Goal: Task Accomplishment & Management: Manage account settings

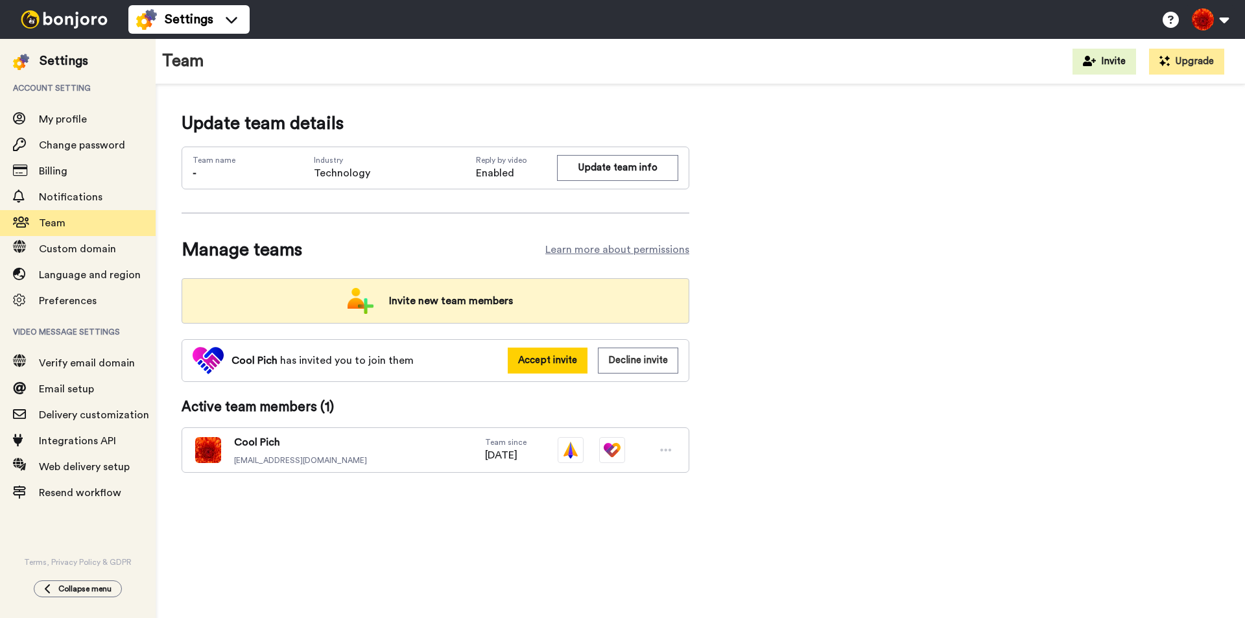
click at [500, 289] on span "Invite new team members" at bounding box center [451, 301] width 145 height 26
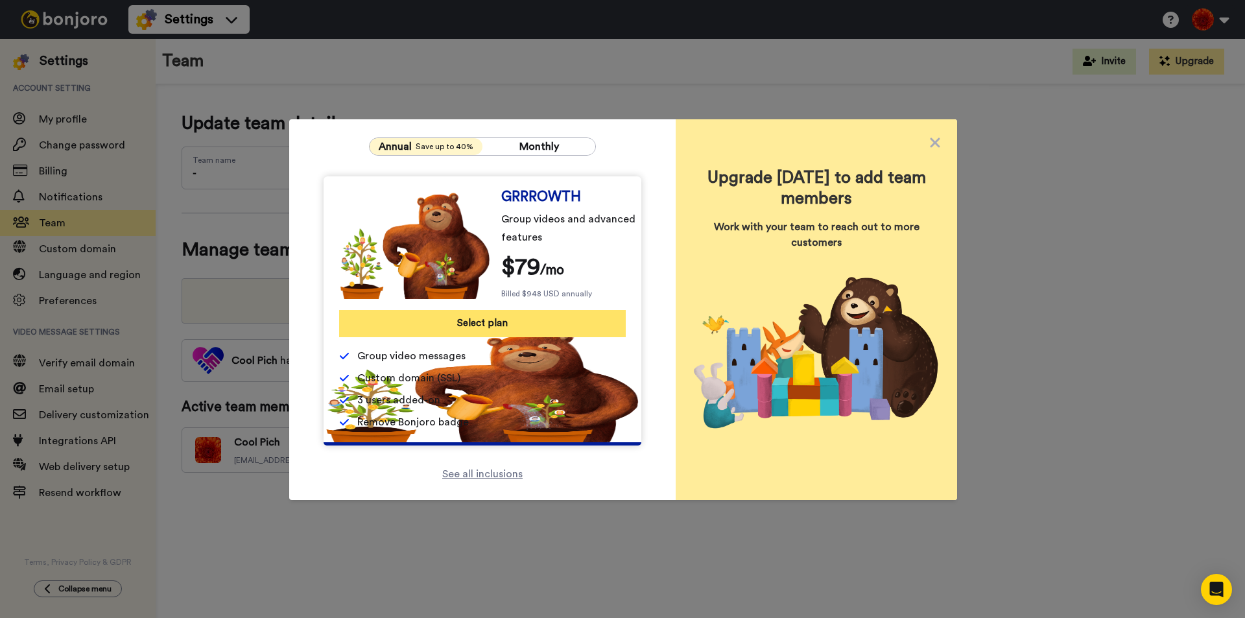
click at [486, 318] on button "Select plan" at bounding box center [482, 323] width 287 height 27
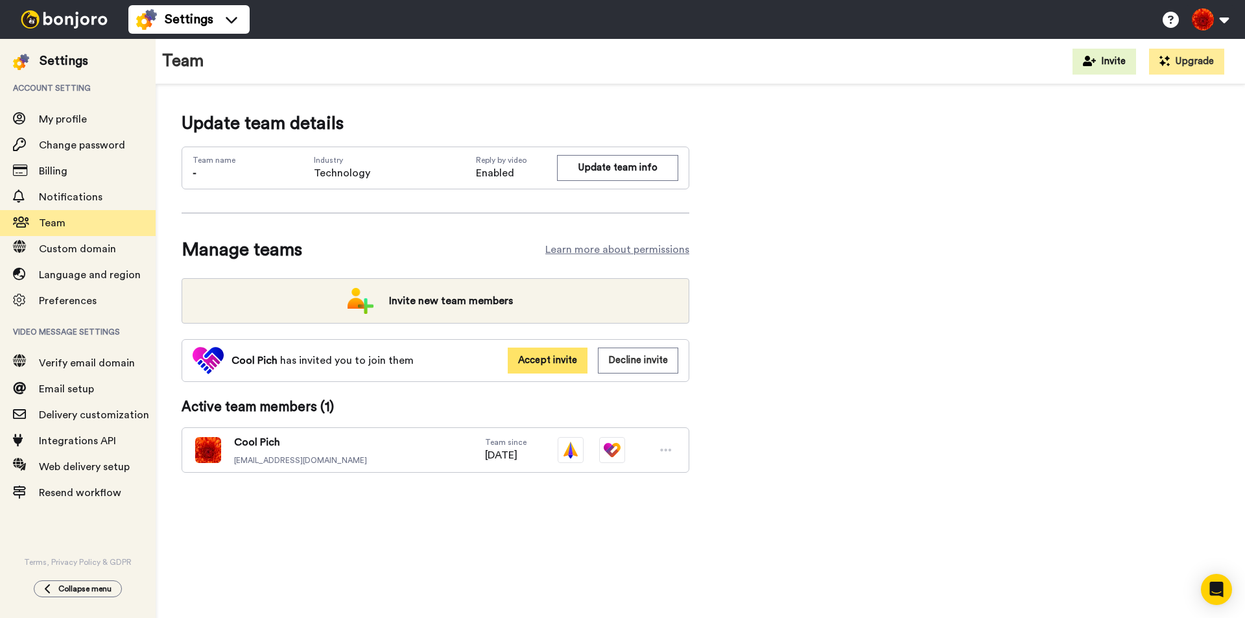
click at [531, 362] on button "Accept invite" at bounding box center [548, 360] width 80 height 25
click at [649, 366] on button "Decline invite" at bounding box center [638, 360] width 80 height 25
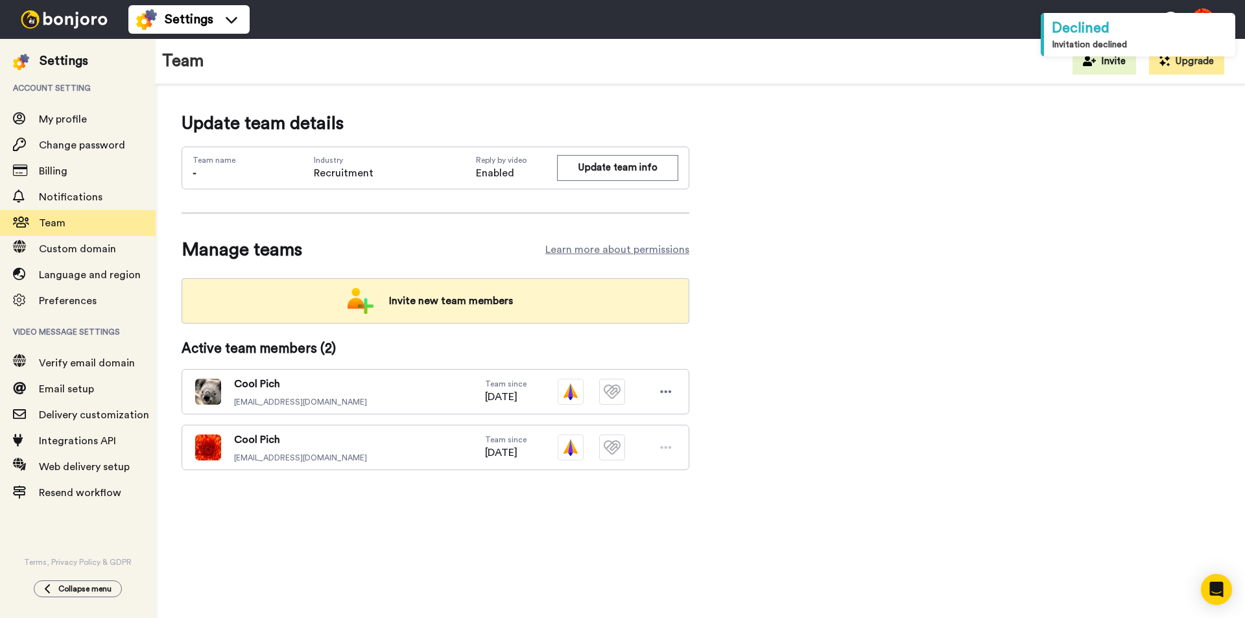
click at [430, 299] on span "Invite new team members" at bounding box center [451, 301] width 145 height 26
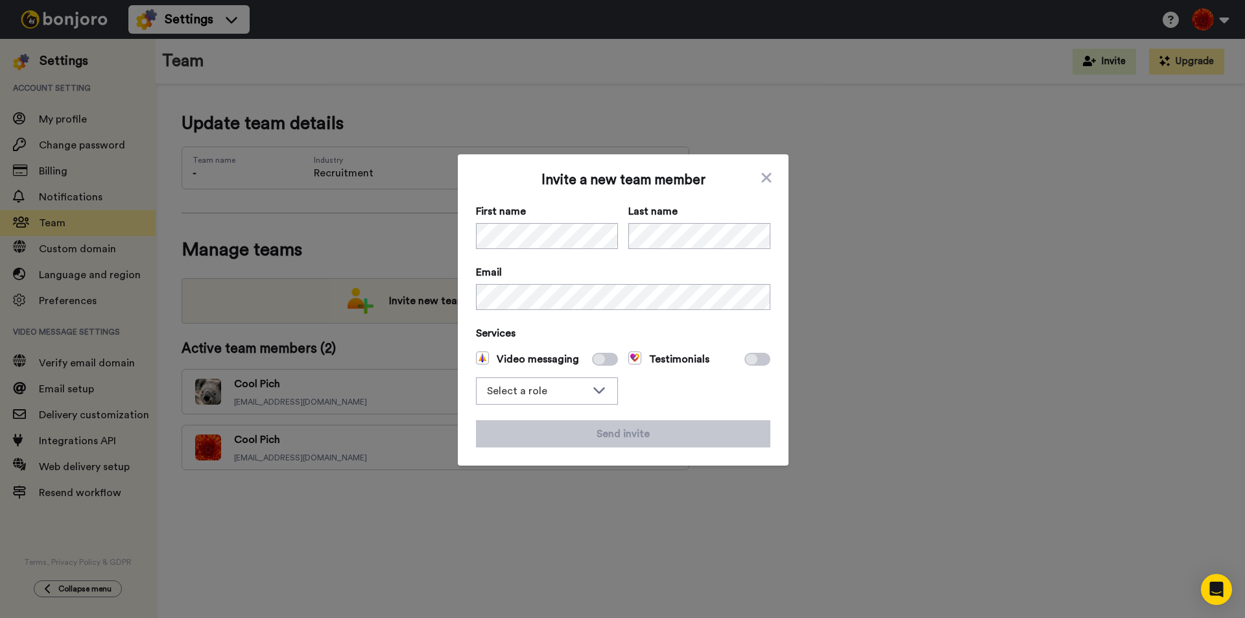
click at [768, 178] on div "Invite a new team member First name Last name Email Services Video messaging Se…" at bounding box center [623, 309] width 331 height 311
click at [766, 183] on icon at bounding box center [766, 178] width 13 height 16
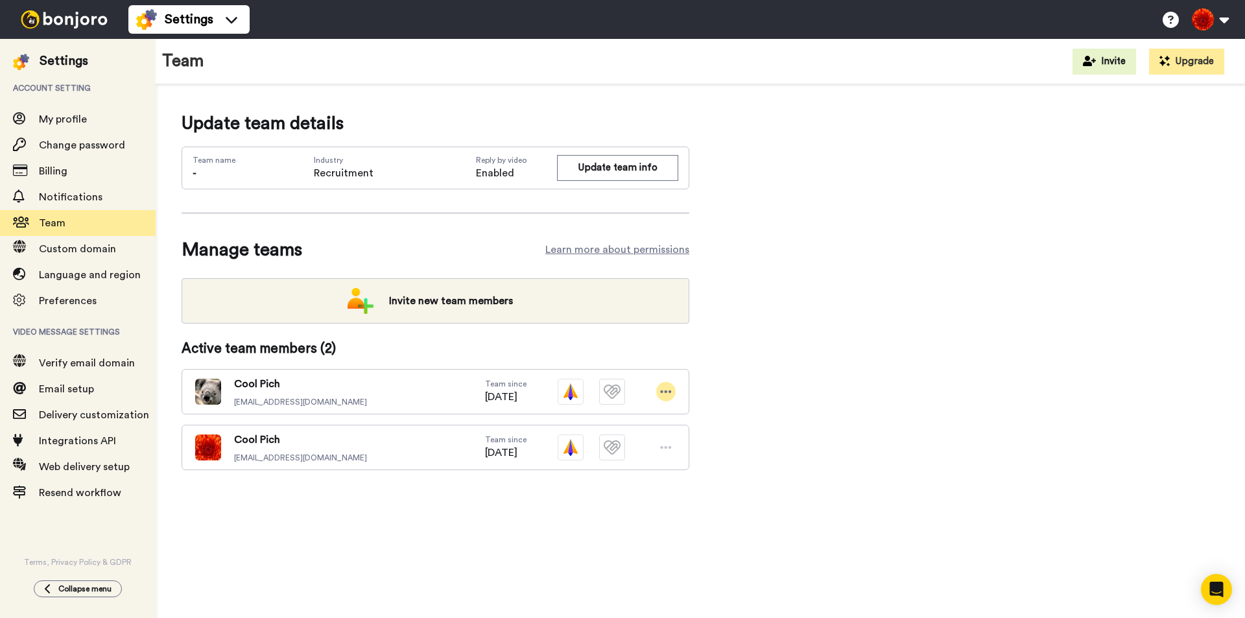
click at [664, 388] on icon at bounding box center [666, 391] width 12 height 13
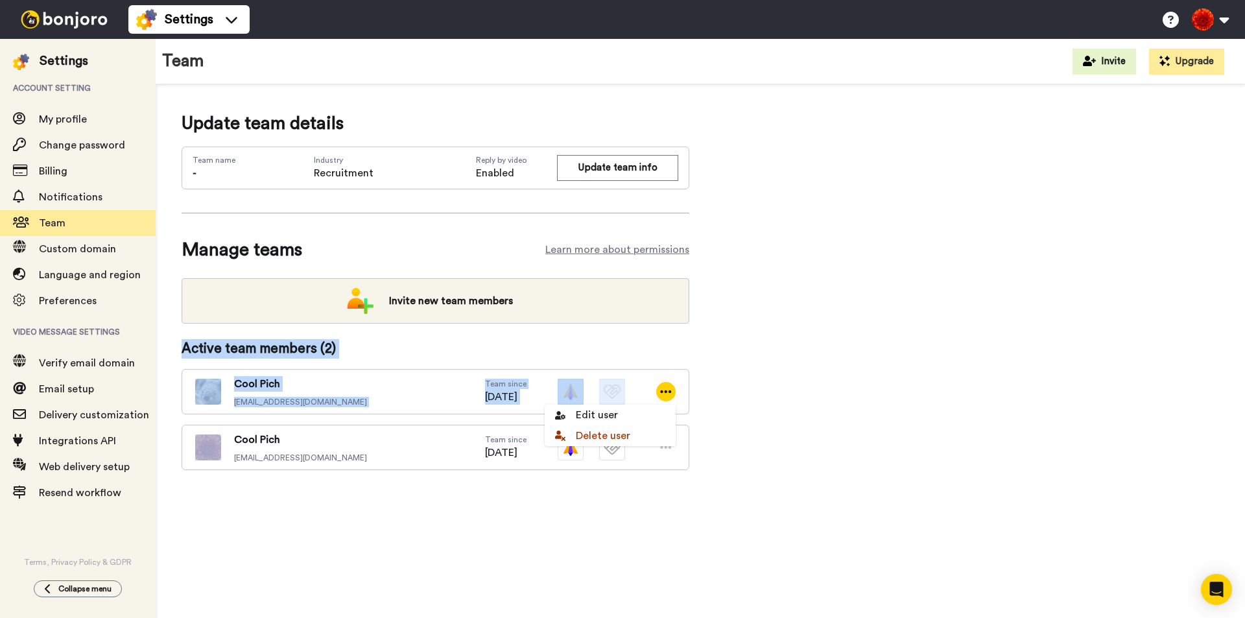
click at [812, 331] on div "Update team details Team name - Industry Recruitment Reply by video Enabled Upd…" at bounding box center [700, 310] width 1037 height 401
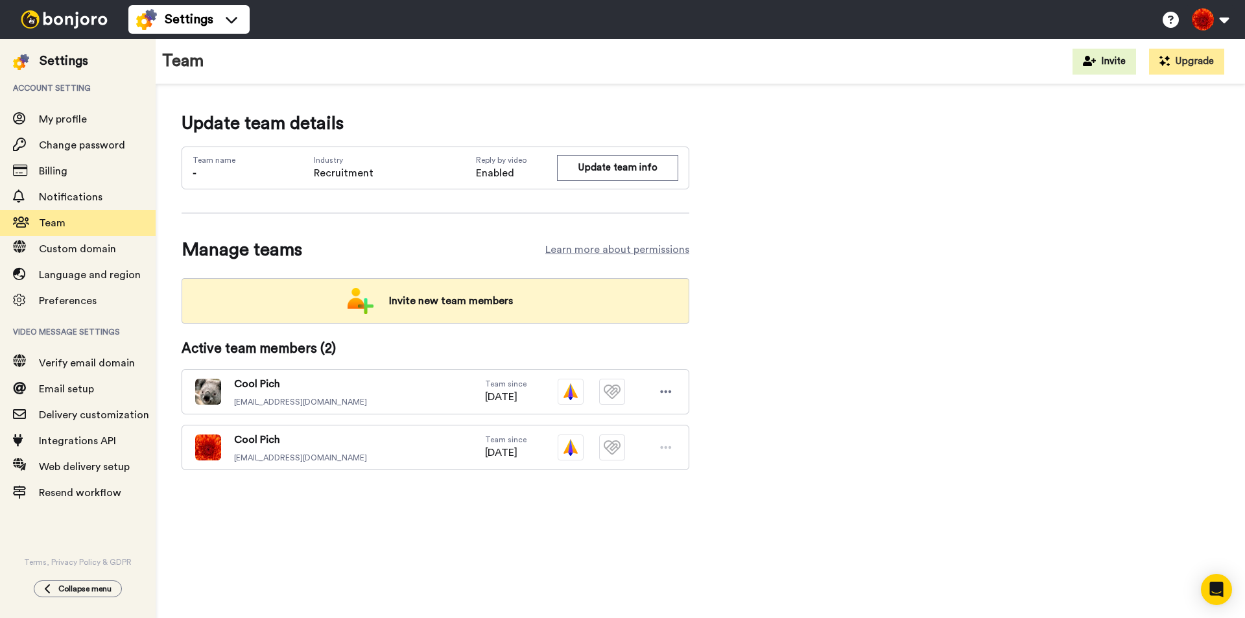
click at [442, 299] on span "Invite new team members" at bounding box center [451, 301] width 145 height 26
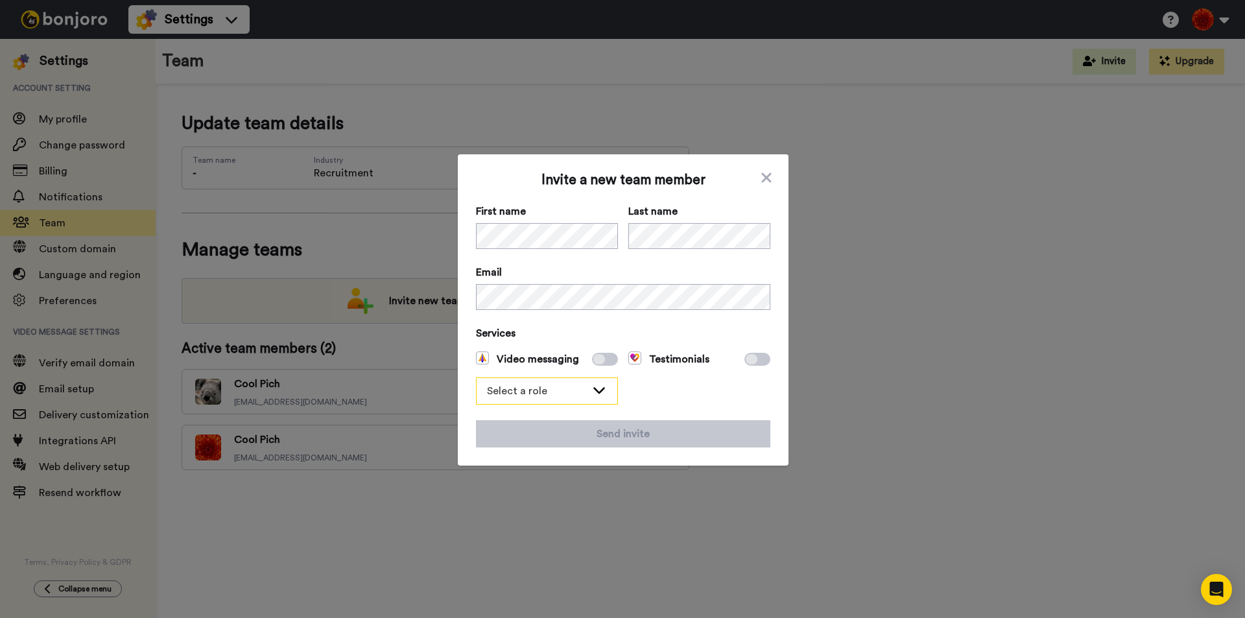
click at [572, 396] on div "Select a role" at bounding box center [536, 391] width 99 height 16
click at [532, 417] on span "Admin" at bounding box center [509, 419] width 67 height 16
click at [555, 386] on span "Admin" at bounding box center [536, 391] width 99 height 16
click at [542, 438] on li "Filmer" at bounding box center [547, 439] width 142 height 21
click at [600, 359] on span at bounding box center [605, 359] width 26 height 13
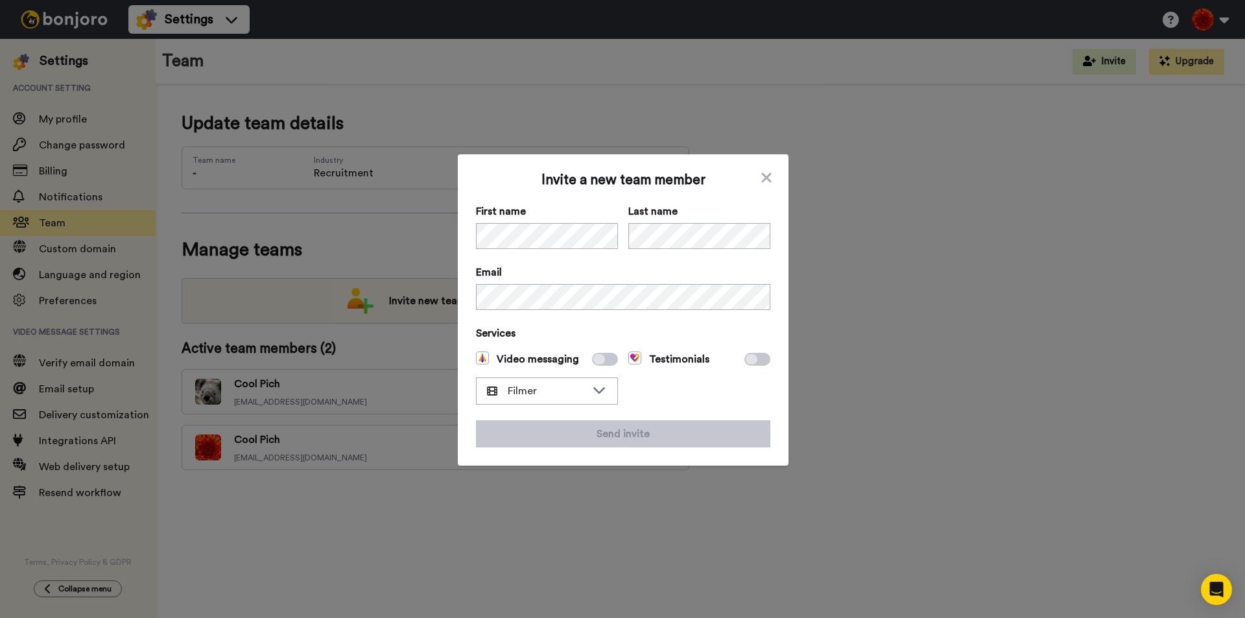
click at [749, 360] on icon at bounding box center [752, 359] width 12 height 10
click at [750, 363] on icon at bounding box center [752, 359] width 12 height 10
drag, startPoint x: 750, startPoint y: 363, endPoint x: 648, endPoint y: 345, distance: 104.0
click at [746, 363] on icon at bounding box center [752, 359] width 12 height 10
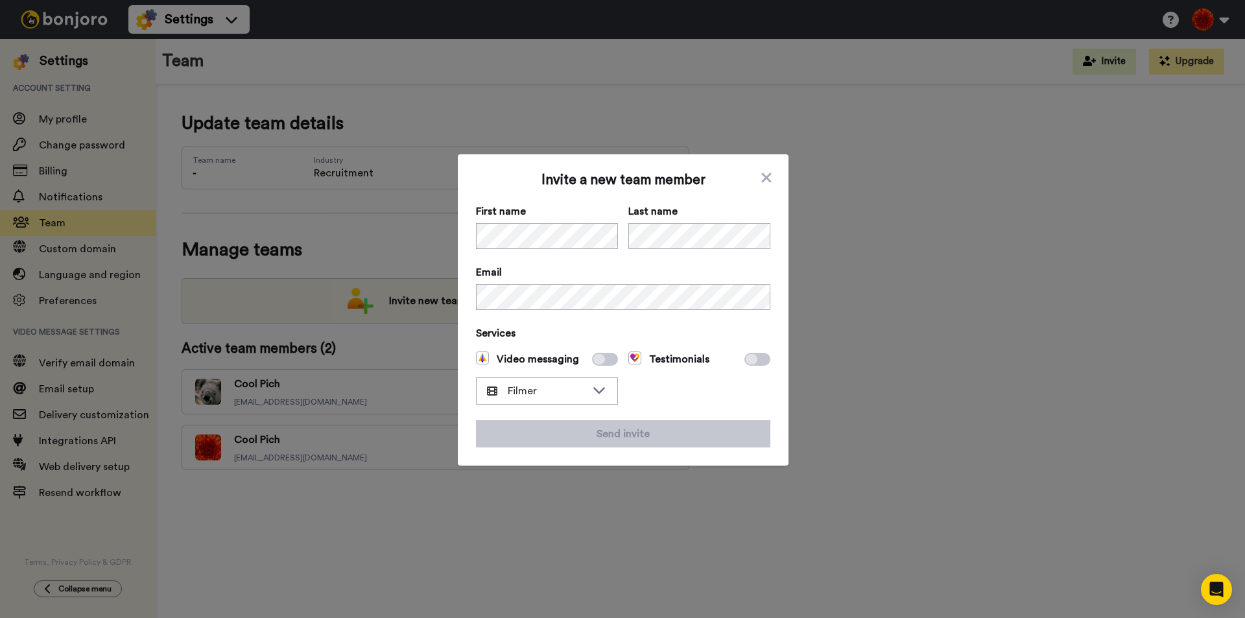
click at [593, 358] on icon at bounding box center [599, 359] width 12 height 10
click at [578, 394] on span "Filmer" at bounding box center [536, 391] width 99 height 16
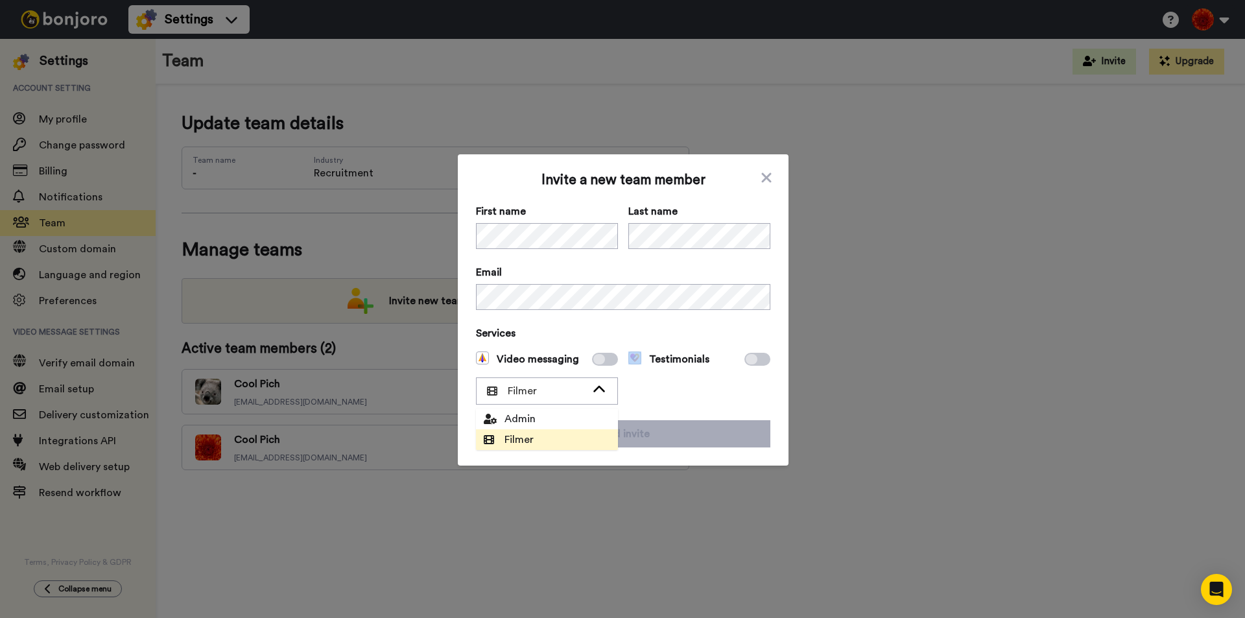
click at [525, 420] on span "Admin" at bounding box center [510, 419] width 52 height 16
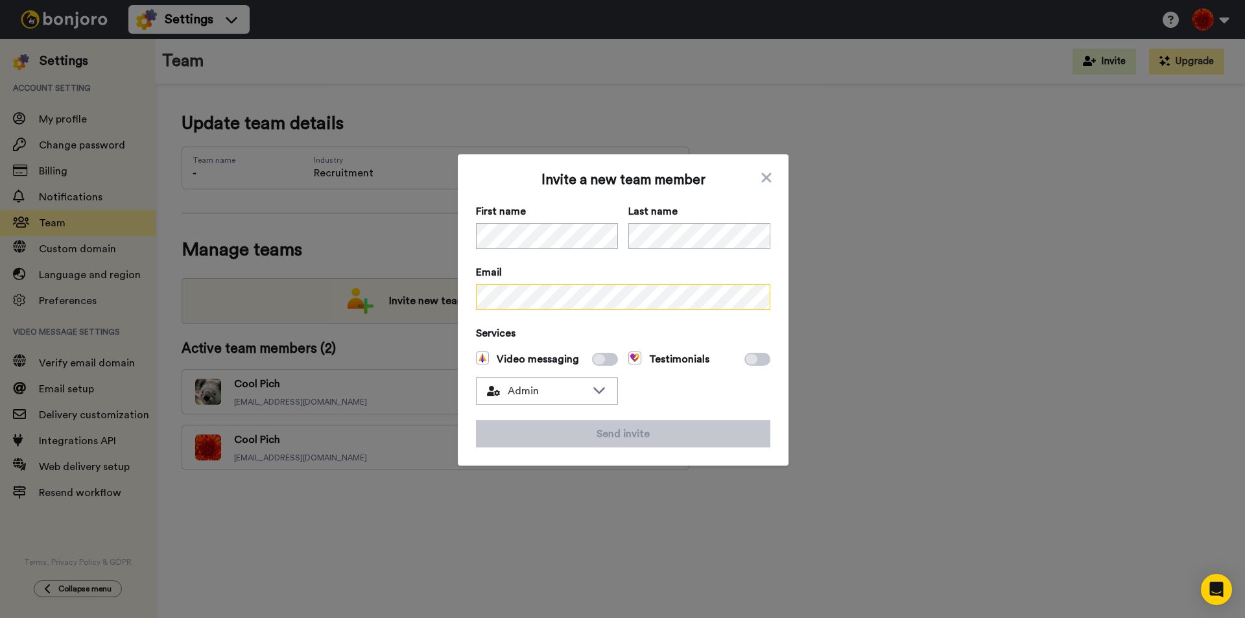
click at [437, 294] on div "Invite a new team member First name Last name Email Services Video messaging Ad…" at bounding box center [622, 309] width 1245 height 618
click at [716, 395] on div "Testimonials" at bounding box center [699, 377] width 142 height 53
click at [515, 383] on span "Admin" at bounding box center [536, 391] width 99 height 16
click at [515, 434] on span "Filmer" at bounding box center [509, 440] width 50 height 16
click at [493, 336] on span "Services" at bounding box center [623, 333] width 294 height 16
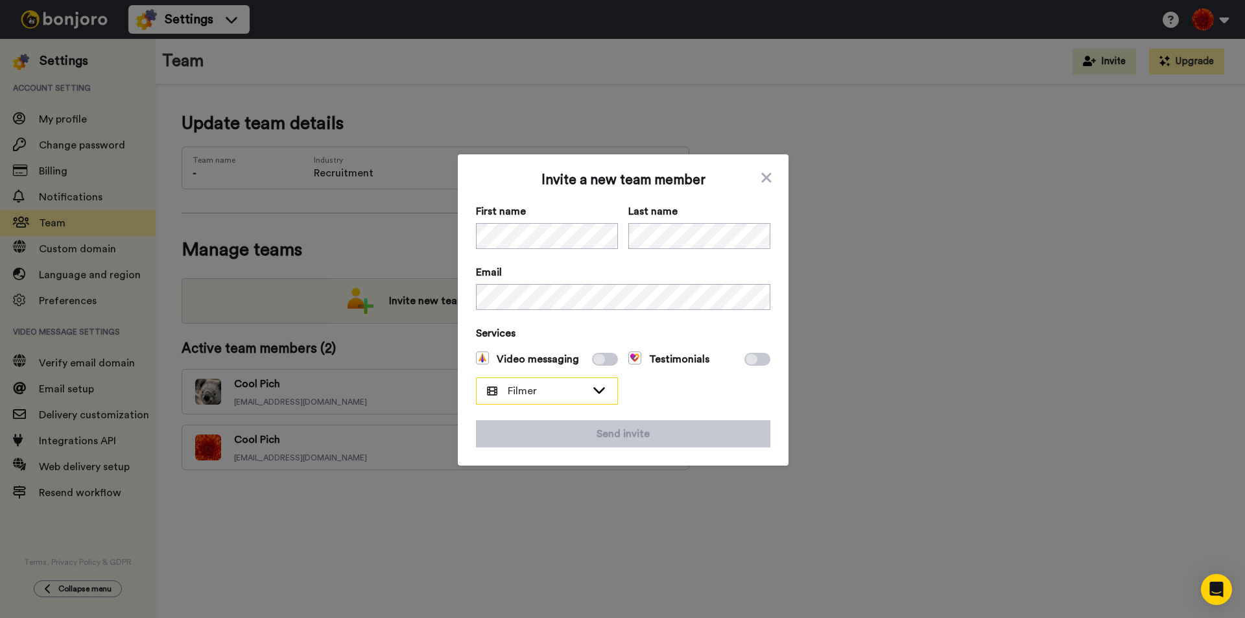
click at [523, 377] on div "Filmer" at bounding box center [547, 390] width 142 height 27
click at [523, 364] on span "Video messaging" at bounding box center [527, 359] width 103 height 16
click at [523, 363] on span "Video messaging" at bounding box center [527, 359] width 103 height 16
drag, startPoint x: 523, startPoint y: 359, endPoint x: 558, endPoint y: 360, distance: 34.4
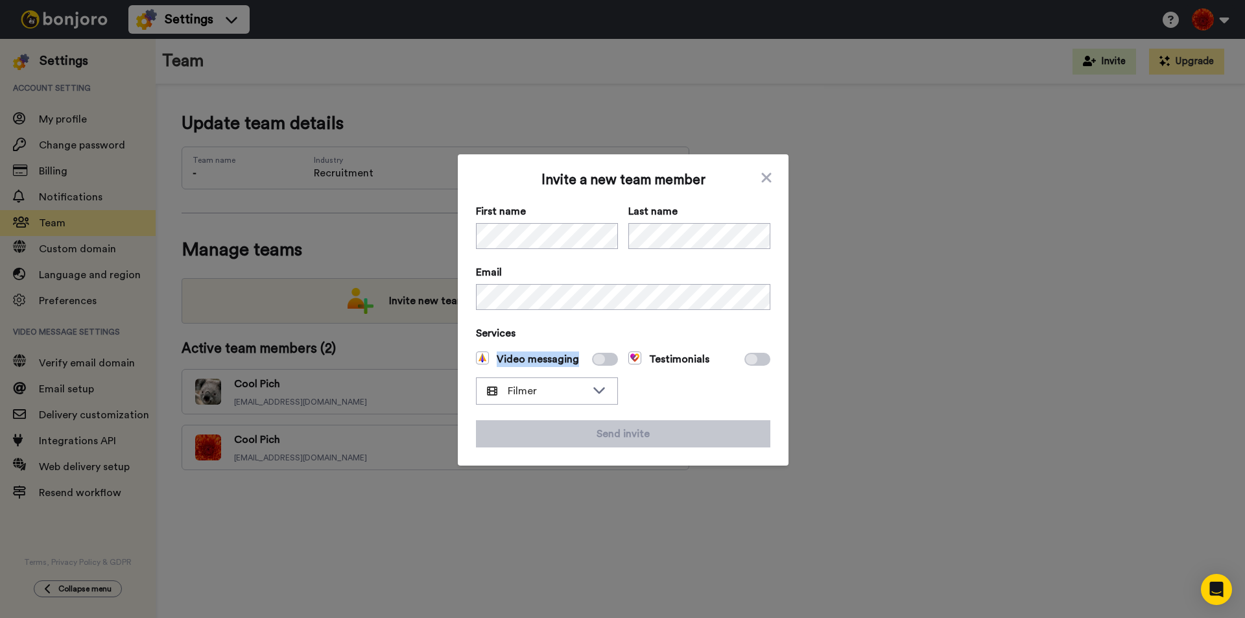
click at [524, 359] on span "Video messaging" at bounding box center [527, 359] width 103 height 16
click at [575, 362] on div "Video messaging" at bounding box center [547, 359] width 142 height 16
click at [580, 361] on div "Video messaging" at bounding box center [547, 359] width 142 height 16
drag, startPoint x: 584, startPoint y: 359, endPoint x: 512, endPoint y: 217, distance: 159.8
click at [584, 358] on div "Video messaging" at bounding box center [547, 359] width 142 height 16
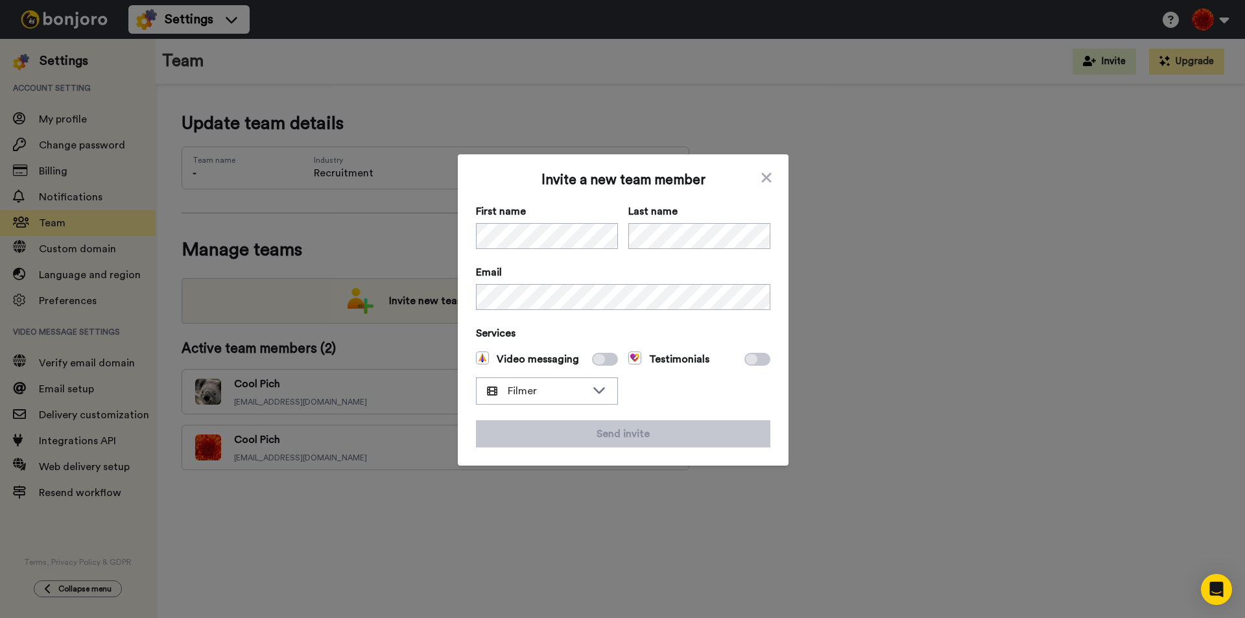
drag, startPoint x: 506, startPoint y: 207, endPoint x: 504, endPoint y: 219, distance: 11.7
click at [504, 213] on span "First name" at bounding box center [547, 212] width 142 height 16
click at [685, 403] on div "Invite a new team member First name Last name Email Services Video messaging Fi…" at bounding box center [623, 309] width 294 height 275
click at [597, 365] on span at bounding box center [605, 359] width 26 height 13
click at [487, 352] on span "Video messaging" at bounding box center [527, 359] width 103 height 16
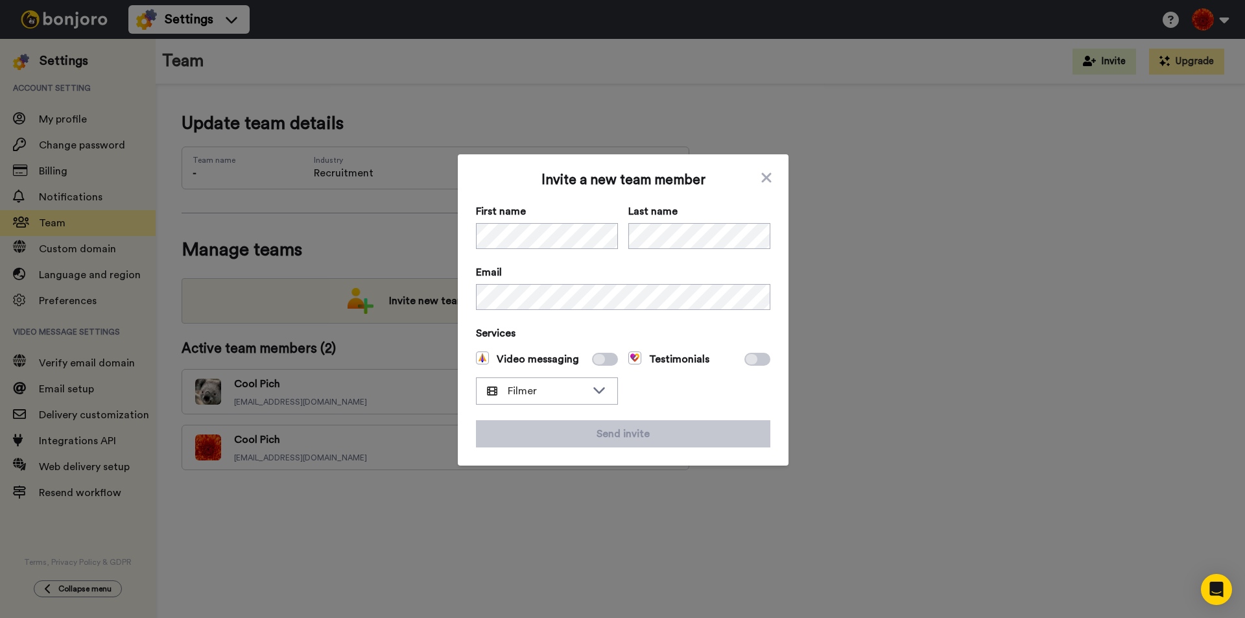
click at [476, 360] on img at bounding box center [482, 357] width 13 height 13
click at [476, 359] on img at bounding box center [482, 357] width 13 height 13
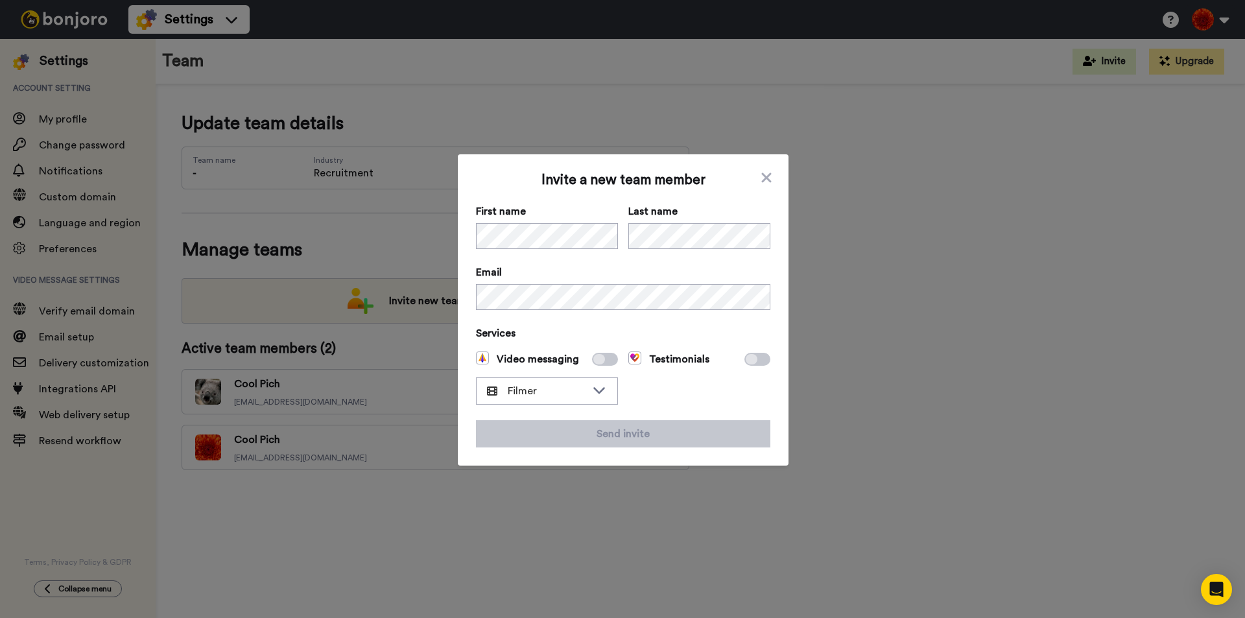
click at [478, 357] on img at bounding box center [482, 357] width 13 height 13
click at [628, 355] on img at bounding box center [634, 357] width 13 height 13
click at [630, 357] on img at bounding box center [634, 357] width 13 height 13
click at [746, 360] on icon at bounding box center [752, 359] width 12 height 10
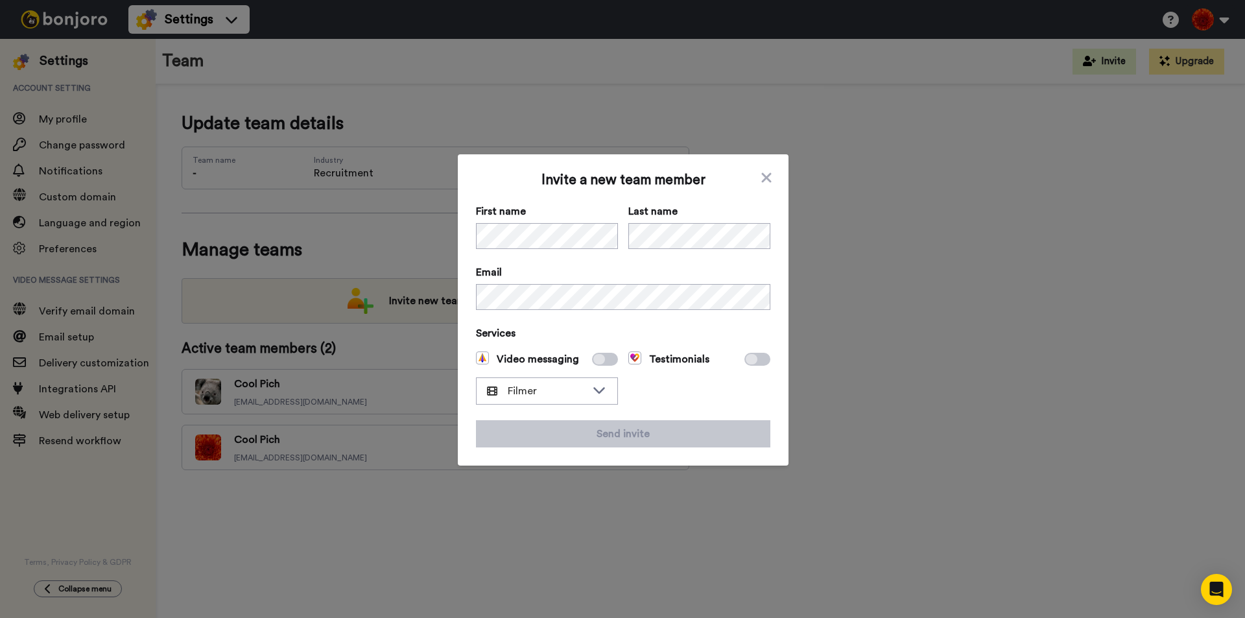
click at [746, 360] on icon at bounding box center [752, 359] width 12 height 10
drag, startPoint x: 769, startPoint y: 177, endPoint x: 759, endPoint y: 176, distance: 9.8
click at [759, 176] on div "Invite a new team member First name Last name Email Services Video messaging Fi…" at bounding box center [623, 309] width 331 height 311
click at [761, 176] on icon at bounding box center [766, 177] width 10 height 10
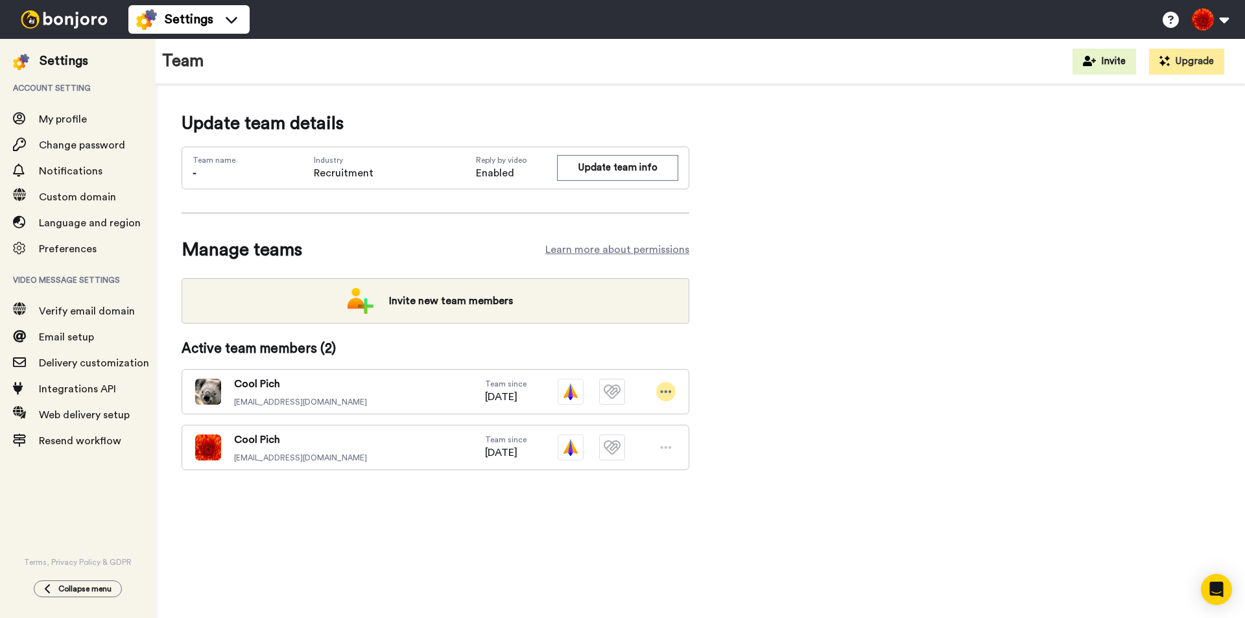
click at [662, 395] on icon at bounding box center [666, 391] width 12 height 13
click at [825, 403] on div "Update team details Team name - Industry Recruitment Reply by video Enabled Upd…" at bounding box center [700, 310] width 1037 height 401
click at [563, 389] on img at bounding box center [571, 392] width 26 height 26
click at [570, 384] on img at bounding box center [571, 392] width 26 height 26
click at [619, 394] on img at bounding box center [612, 392] width 26 height 26
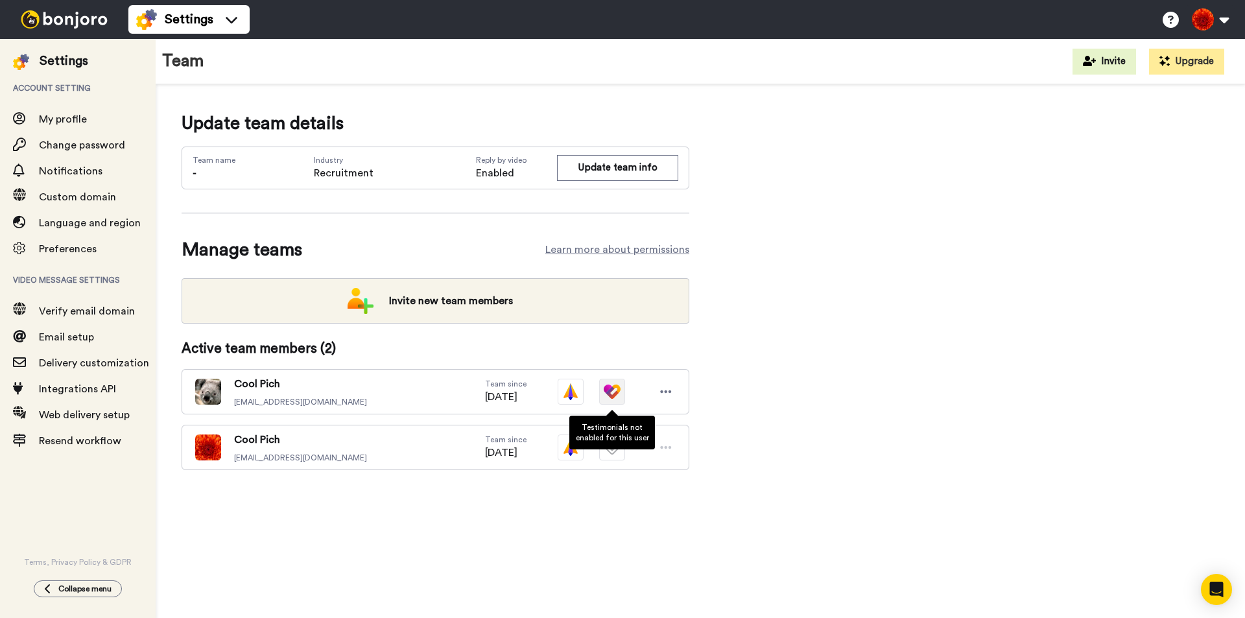
click at [609, 391] on img at bounding box center [612, 392] width 26 height 26
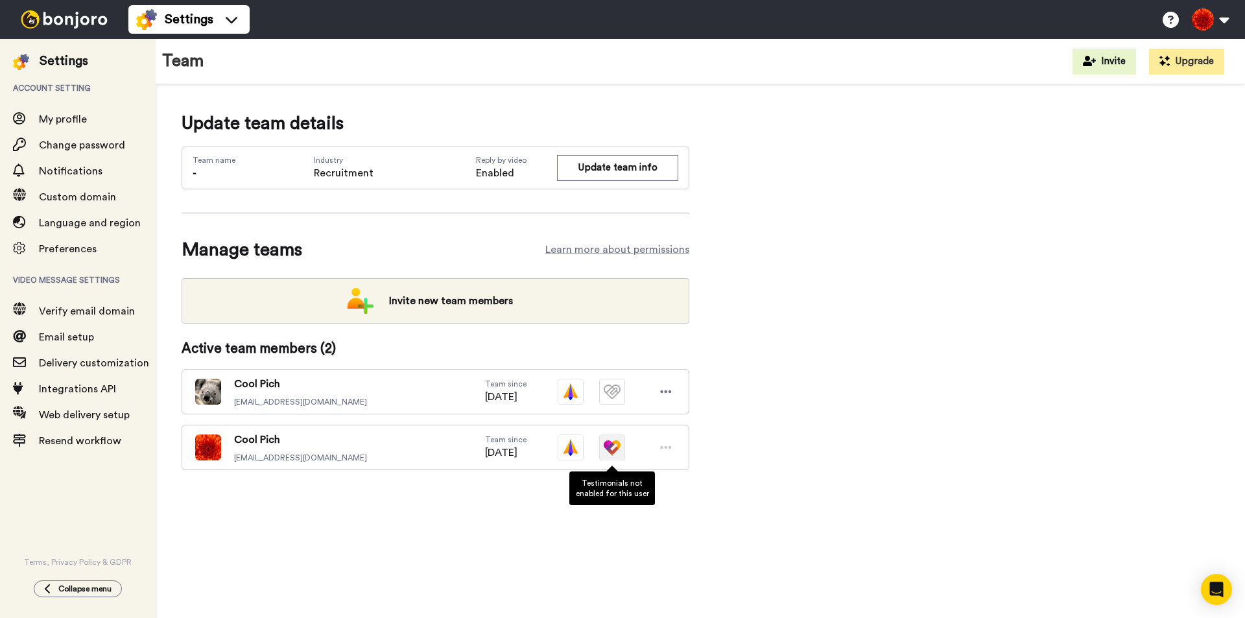
click at [606, 448] on img at bounding box center [612, 447] width 26 height 26
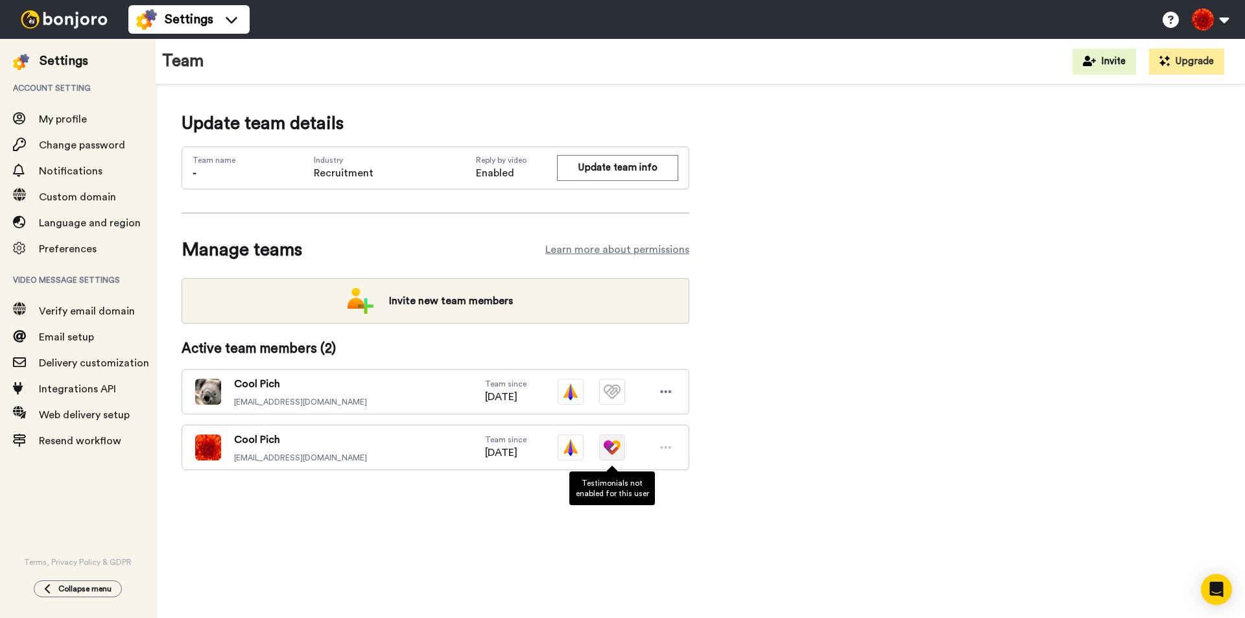
click at [607, 448] on img at bounding box center [612, 447] width 26 height 26
click at [608, 448] on img at bounding box center [612, 447] width 26 height 26
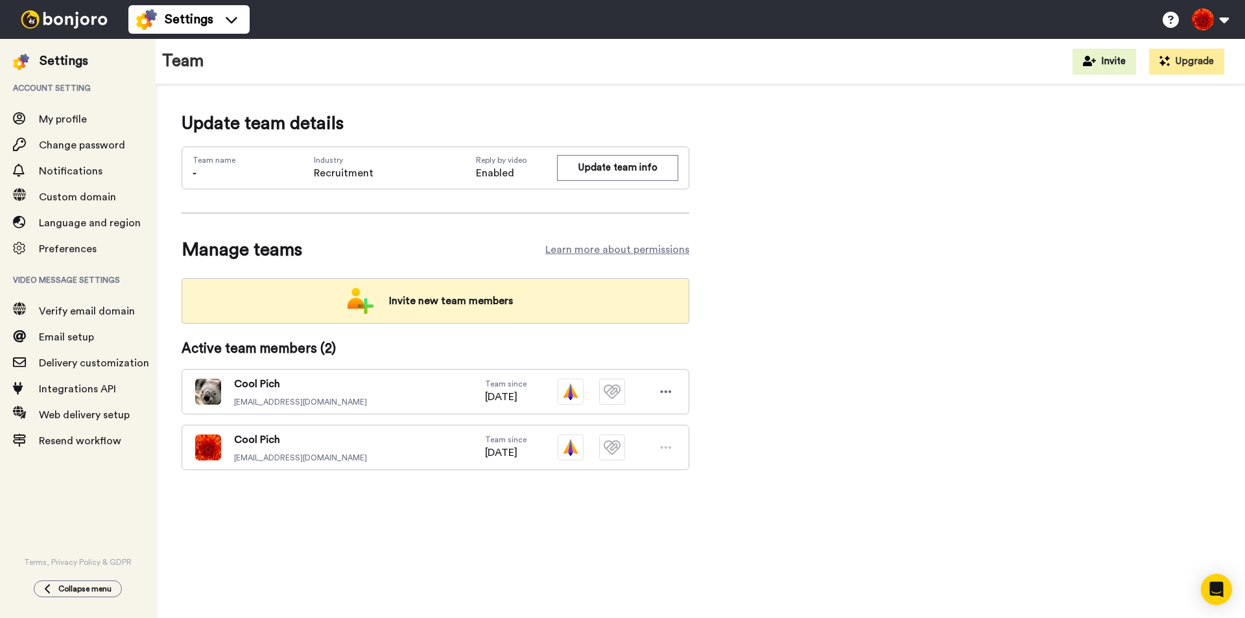
click at [531, 298] on div "Invite new team members" at bounding box center [436, 300] width 508 height 45
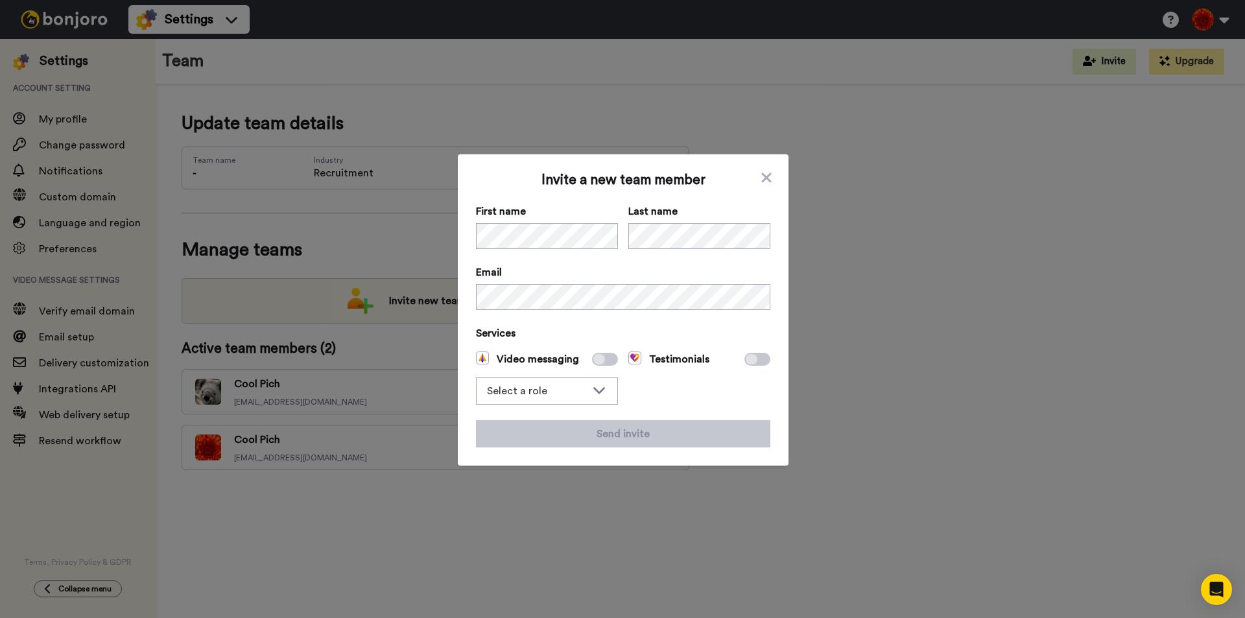
click at [587, 368] on div "Video messaging Select a role Admin Filmer" at bounding box center [547, 377] width 142 height 53
click at [594, 357] on icon at bounding box center [599, 359] width 12 height 10
click at [600, 361] on span at bounding box center [605, 359] width 26 height 13
click at [601, 361] on span at bounding box center [605, 359] width 26 height 13
click at [602, 359] on span at bounding box center [605, 359] width 26 height 13
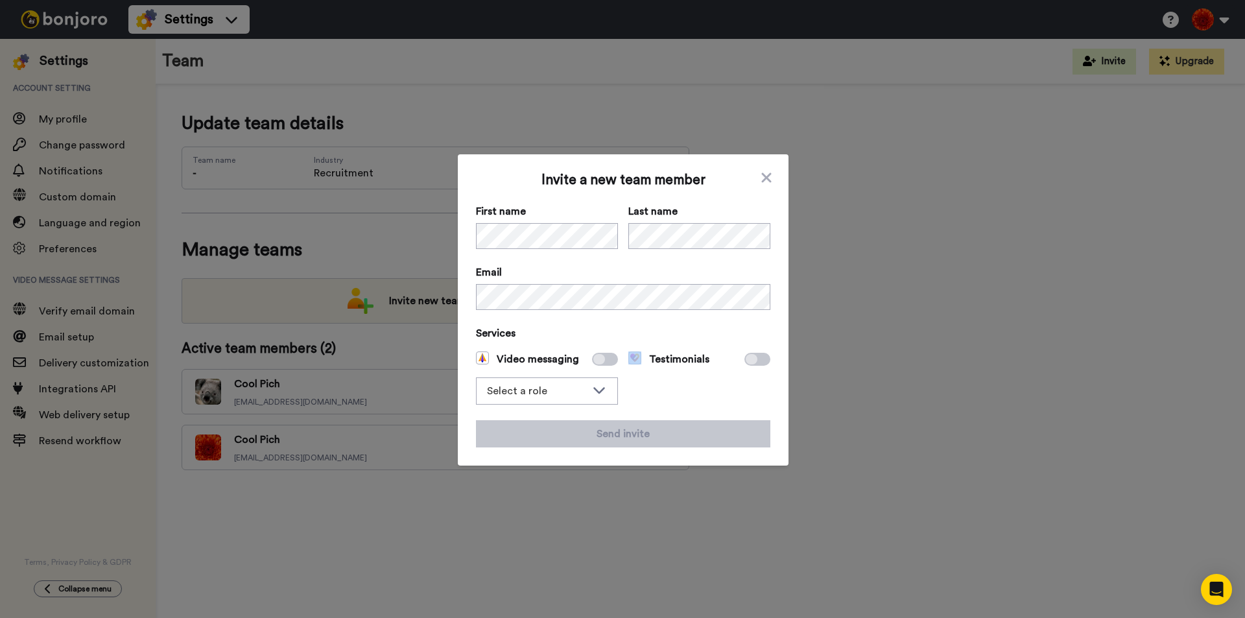
click at [602, 359] on span at bounding box center [605, 359] width 26 height 13
drag, startPoint x: 512, startPoint y: 360, endPoint x: 470, endPoint y: 356, distance: 42.4
click at [508, 360] on span "Video messaging" at bounding box center [527, 359] width 103 height 16
click at [469, 356] on div "Invite a new team member First name Last name Email Services Video messaging Se…" at bounding box center [623, 309] width 331 height 311
click at [482, 355] on img at bounding box center [482, 357] width 13 height 13
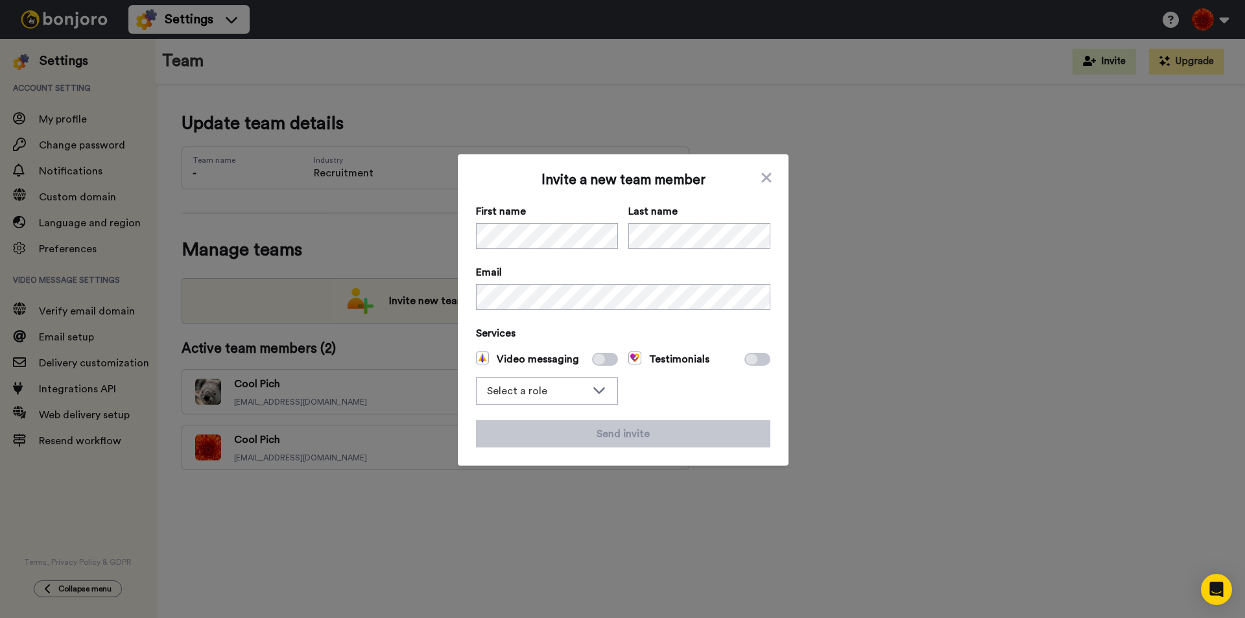
click at [595, 358] on icon at bounding box center [599, 359] width 12 height 10
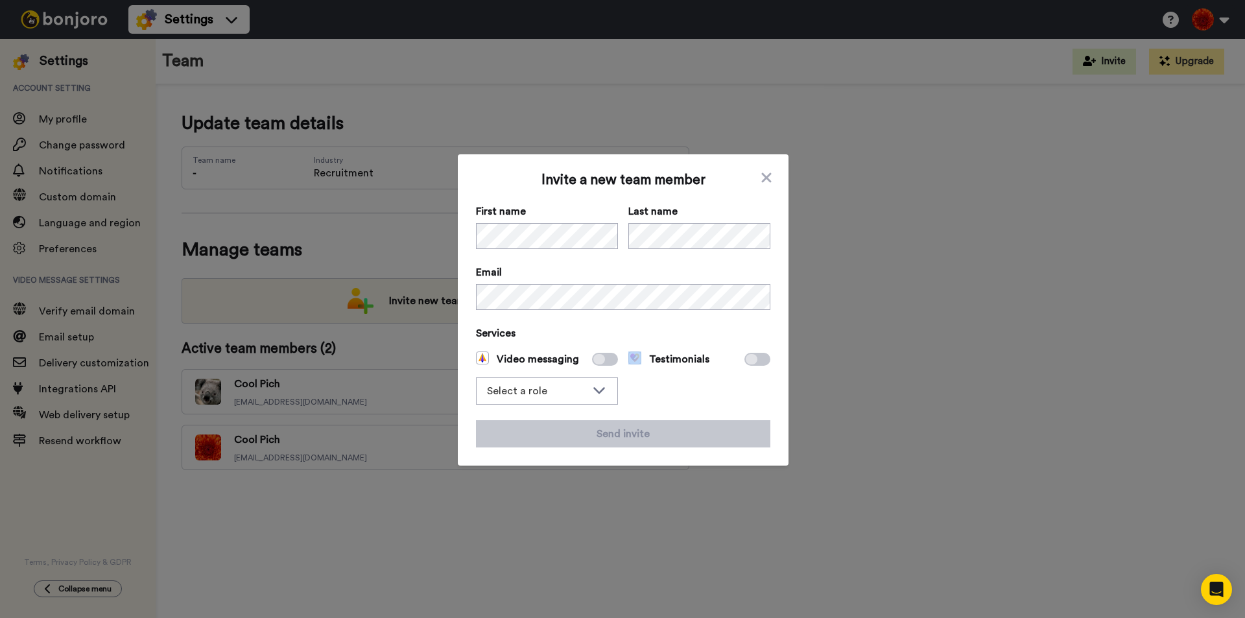
click at [595, 358] on icon at bounding box center [599, 359] width 12 height 10
click at [467, 366] on div "Invite a new team member First name Last name Email Services Video messaging Se…" at bounding box center [623, 309] width 331 height 311
click at [477, 358] on img at bounding box center [482, 357] width 13 height 13
click at [508, 386] on div "Select a role" at bounding box center [536, 391] width 99 height 16
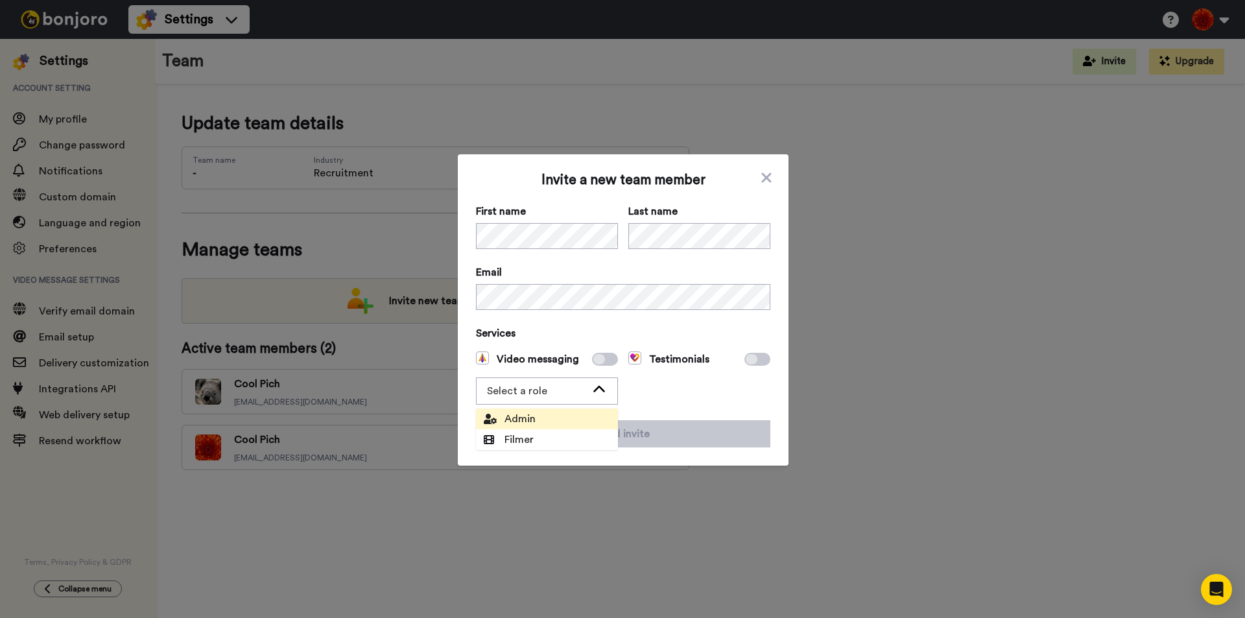
click at [508, 413] on span "Admin" at bounding box center [510, 419] width 52 height 16
click at [596, 355] on icon at bounding box center [599, 359] width 12 height 10
click at [591, 393] on icon at bounding box center [599, 389] width 16 height 13
click at [578, 432] on li "Filmer" at bounding box center [547, 439] width 142 height 21
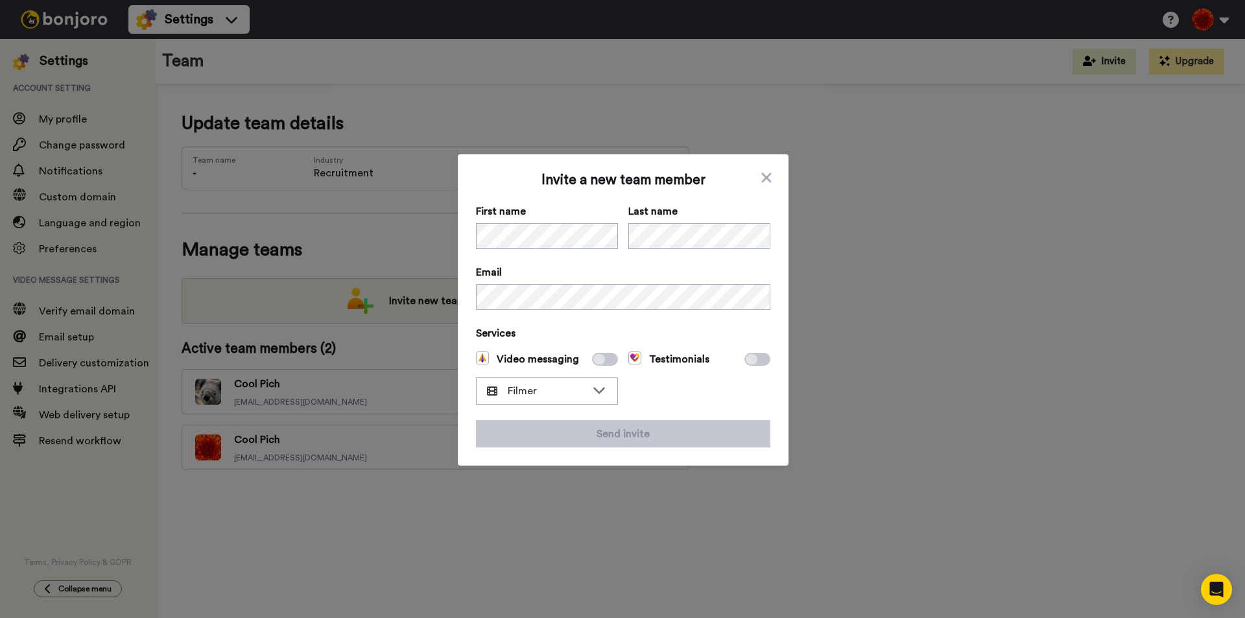
click at [563, 363] on span "Video messaging" at bounding box center [527, 359] width 103 height 16
click at [594, 355] on span at bounding box center [605, 359] width 26 height 13
click at [598, 357] on icon at bounding box center [599, 359] width 12 height 10
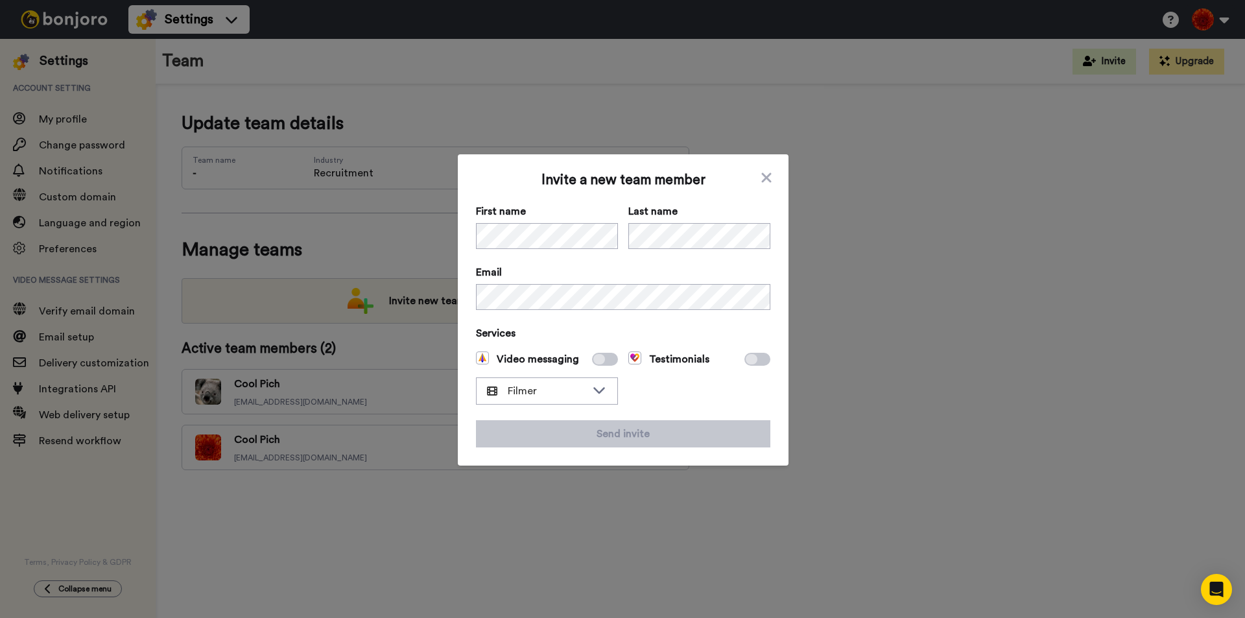
click at [489, 351] on span "Video messaging" at bounding box center [527, 359] width 103 height 16
click at [483, 353] on img at bounding box center [482, 357] width 13 height 13
click at [483, 354] on img at bounding box center [482, 357] width 13 height 13
click at [600, 357] on icon at bounding box center [599, 359] width 12 height 10
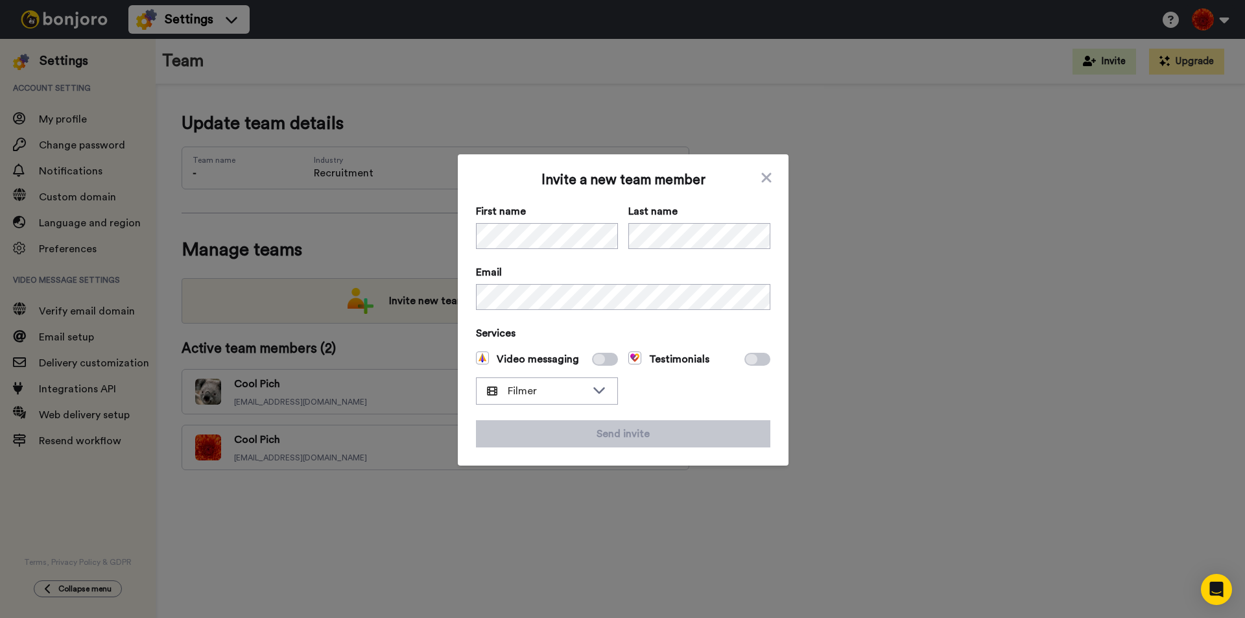
click at [600, 357] on icon at bounding box center [599, 359] width 12 height 10
drag, startPoint x: 600, startPoint y: 357, endPoint x: 711, endPoint y: 360, distance: 110.9
click at [609, 357] on span at bounding box center [605, 359] width 26 height 13
click at [749, 358] on icon at bounding box center [752, 359] width 12 height 10
click at [750, 358] on icon at bounding box center [752, 359] width 12 height 10
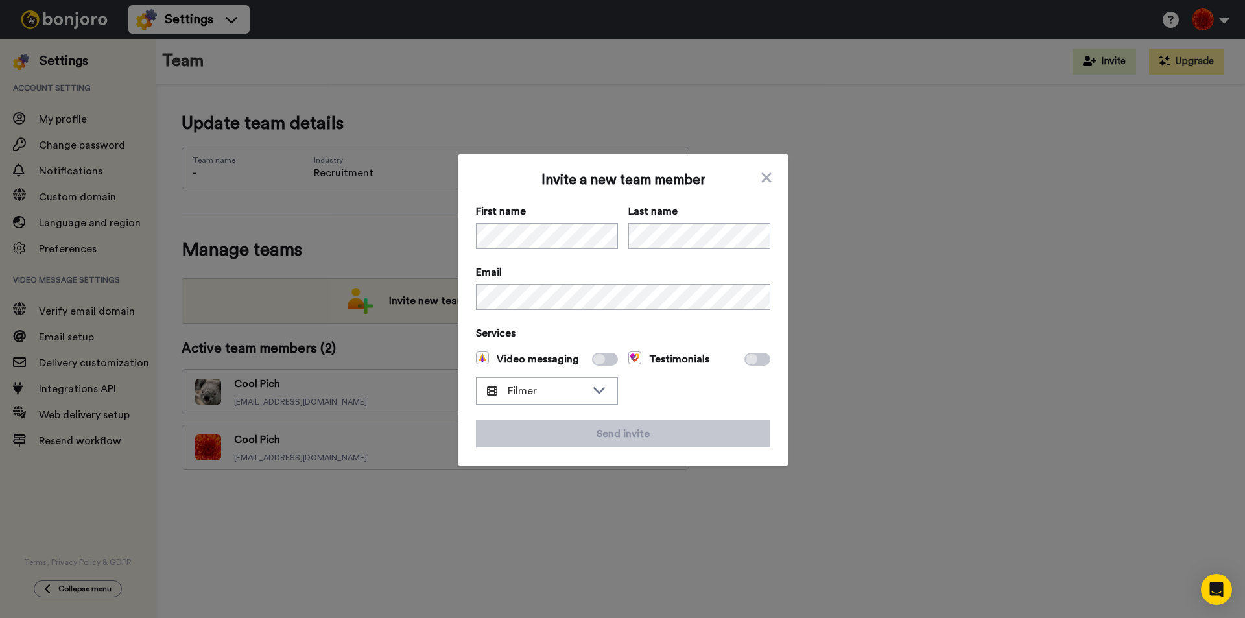
click at [751, 358] on icon at bounding box center [752, 359] width 12 height 10
drag, startPoint x: 751, startPoint y: 358, endPoint x: 520, endPoint y: 215, distance: 271.7
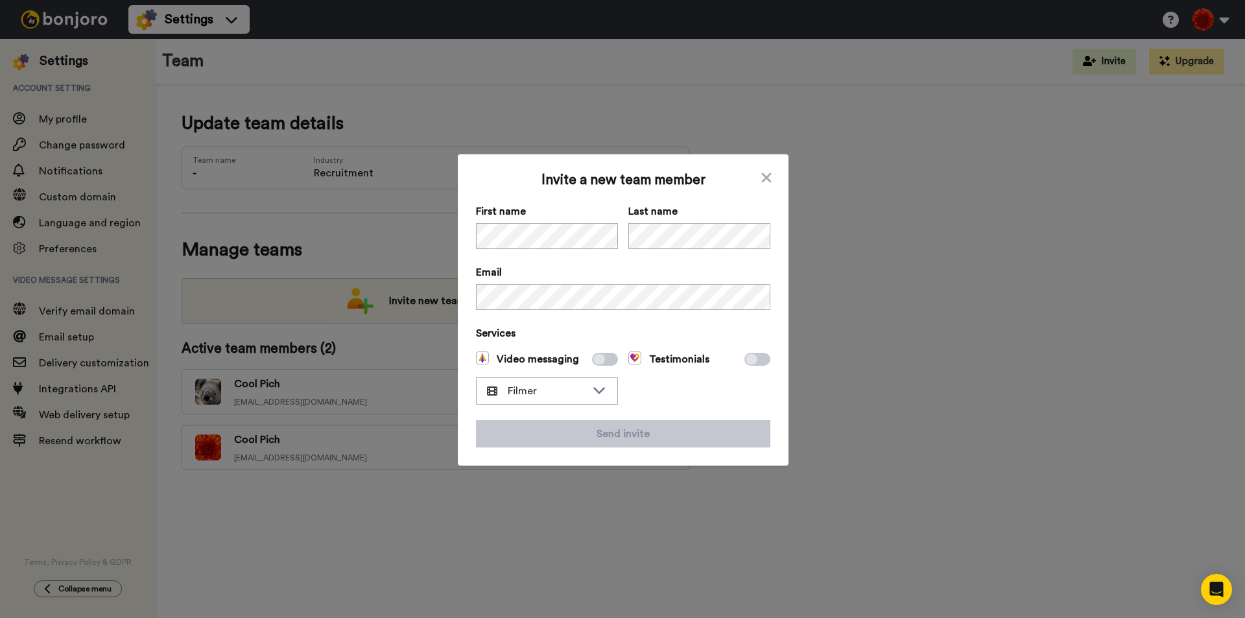
click at [744, 350] on div "Services Video messaging Filmer Admin Filmer Testimonials" at bounding box center [623, 364] width 294 height 79
click at [442, 235] on div "Invite a new team member First name Last name Email Services Video messaging Fi…" at bounding box center [622, 309] width 1245 height 618
click at [747, 268] on span "Email" at bounding box center [623, 273] width 294 height 16
click at [684, 377] on div "Testimonials" at bounding box center [699, 377] width 142 height 53
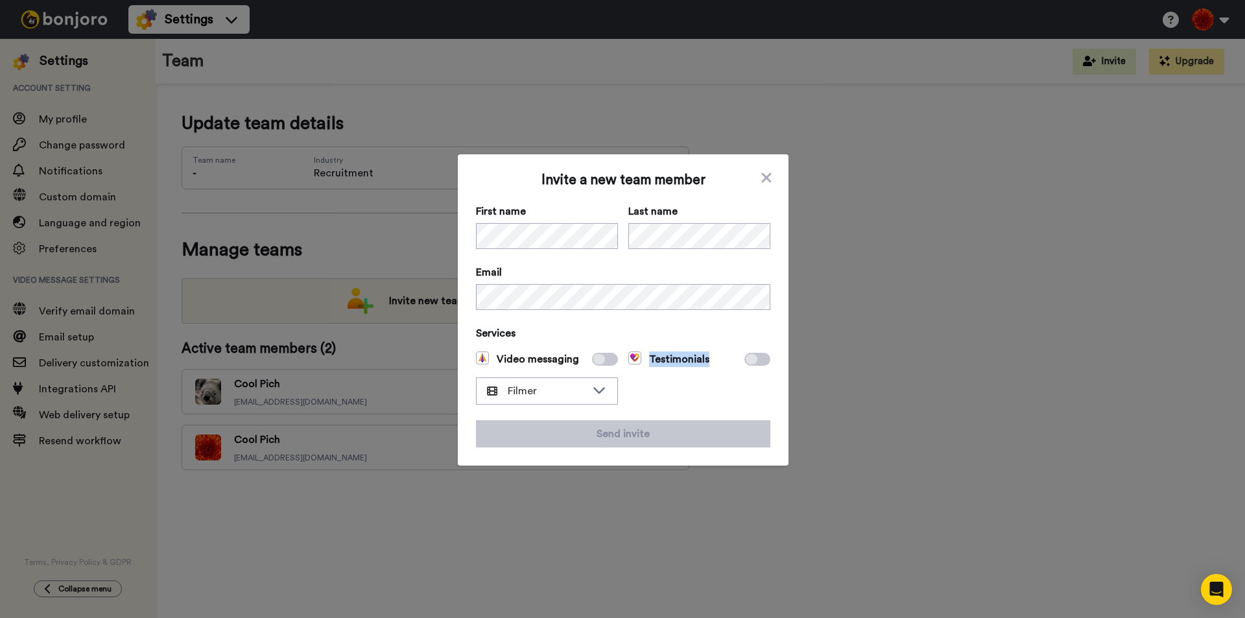
click at [684, 377] on div "Testimonials" at bounding box center [699, 377] width 142 height 53
drag, startPoint x: 591, startPoint y: 370, endPoint x: 602, endPoint y: 356, distance: 17.5
click at [598, 360] on div "Video messaging Filmer Admin Filmer" at bounding box center [547, 377] width 142 height 53
click at [602, 356] on span at bounding box center [605, 359] width 26 height 13
click at [596, 360] on icon at bounding box center [599, 359] width 12 height 10
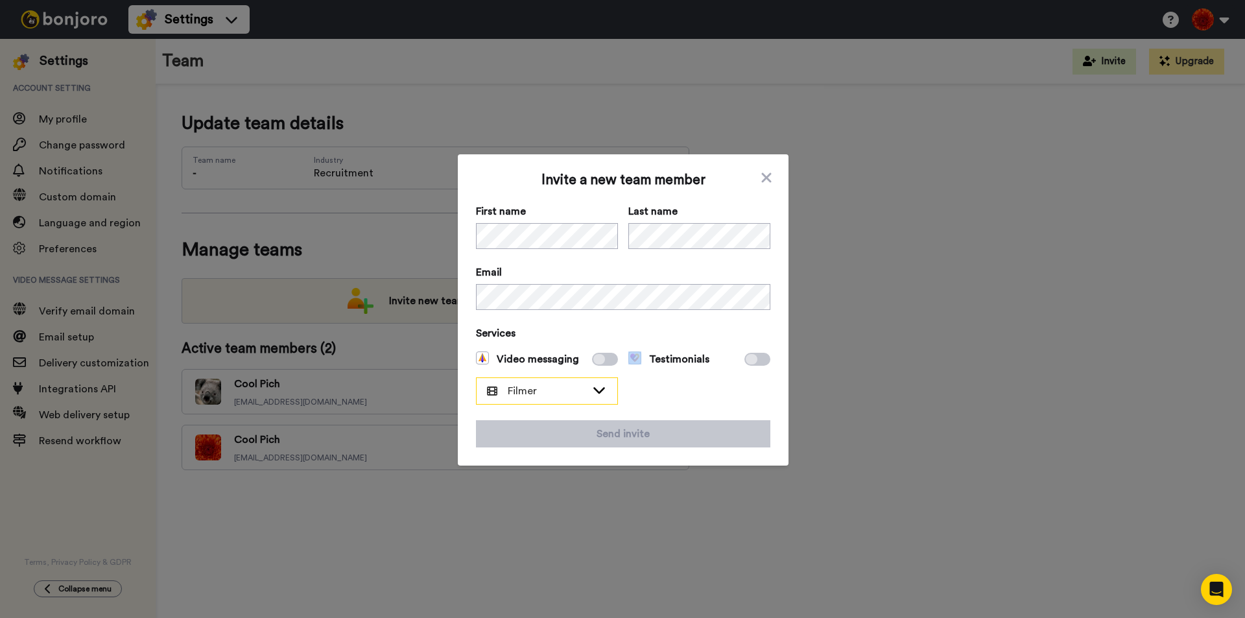
drag, startPoint x: 596, startPoint y: 360, endPoint x: 583, endPoint y: 385, distance: 28.4
click at [593, 362] on icon at bounding box center [599, 359] width 12 height 10
click at [583, 385] on div "Filmer" at bounding box center [547, 391] width 141 height 26
click at [528, 421] on span "Admin" at bounding box center [510, 419] width 52 height 16
click at [585, 394] on div "Admin" at bounding box center [547, 391] width 141 height 26
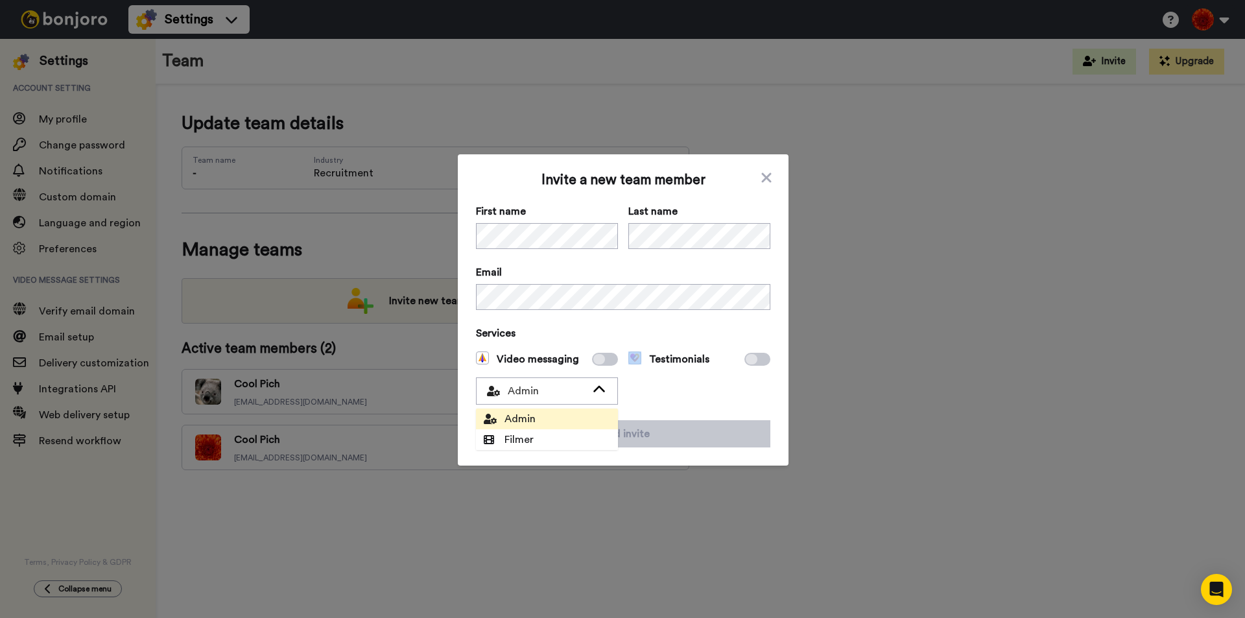
click at [576, 424] on li "Admin" at bounding box center [547, 418] width 142 height 21
click at [602, 363] on span at bounding box center [605, 359] width 26 height 13
click at [600, 362] on span at bounding box center [605, 359] width 26 height 13
click at [600, 360] on icon at bounding box center [599, 359] width 12 height 10
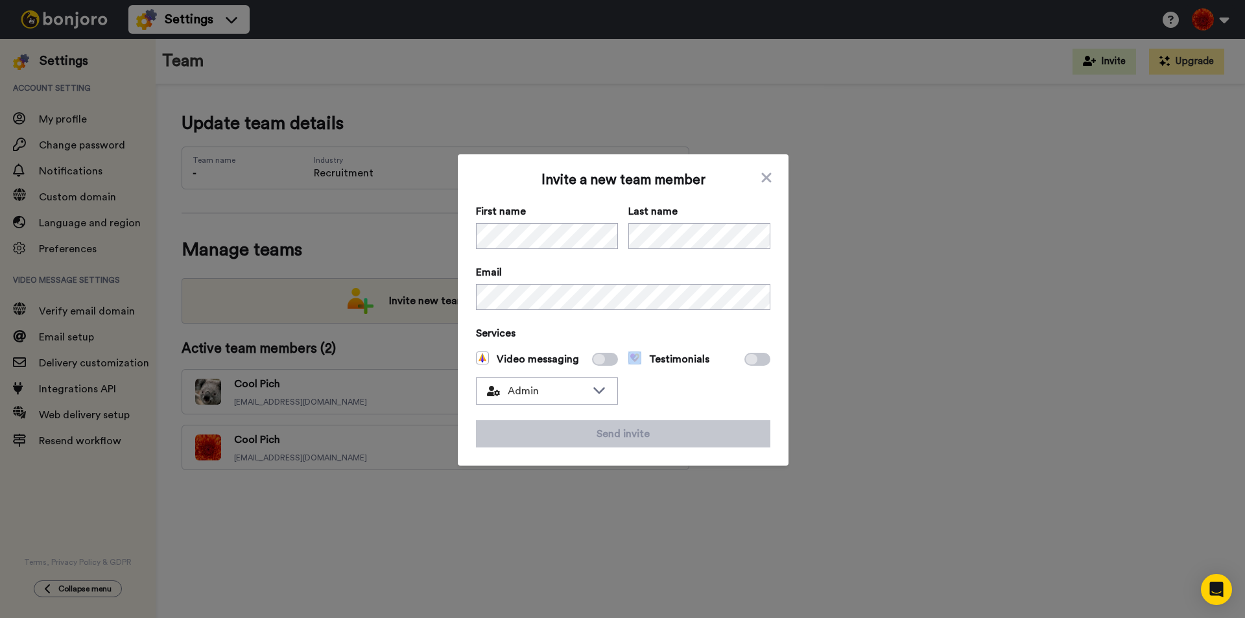
click at [600, 360] on icon at bounding box center [599, 359] width 12 height 10
click at [599, 360] on icon at bounding box center [599, 359] width 12 height 10
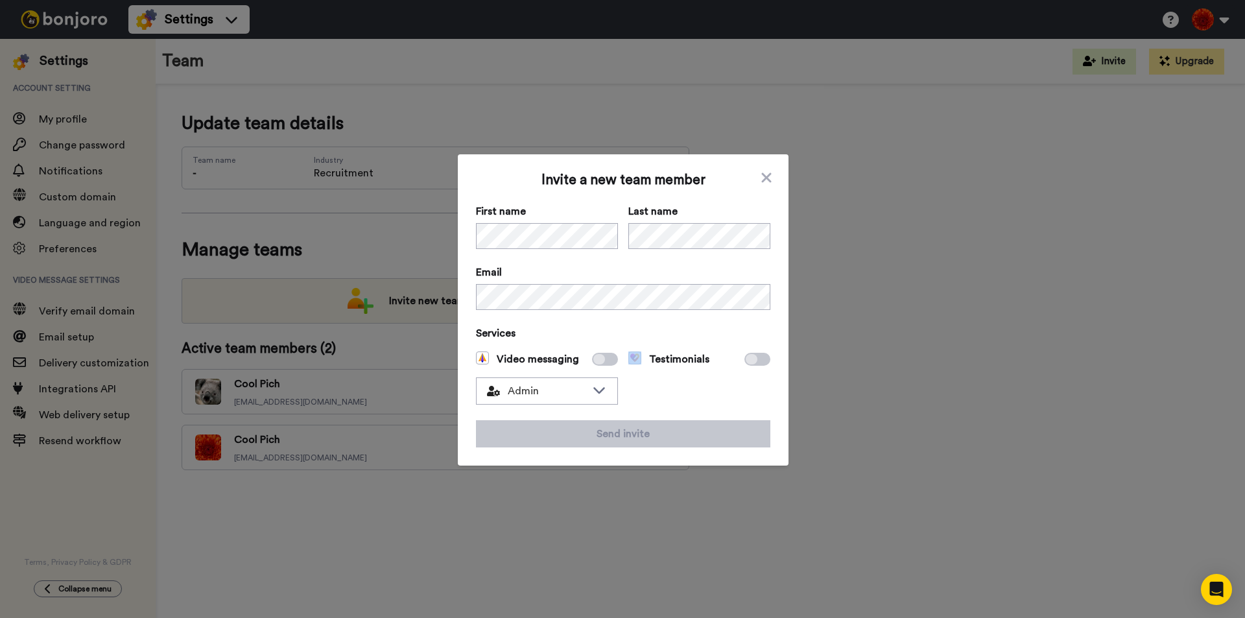
click at [599, 360] on icon at bounding box center [599, 359] width 12 height 10
click at [598, 361] on icon at bounding box center [599, 359] width 12 height 10
click at [600, 356] on span at bounding box center [605, 359] width 26 height 13
drag, startPoint x: 600, startPoint y: 356, endPoint x: 700, endPoint y: 324, distance: 105.0
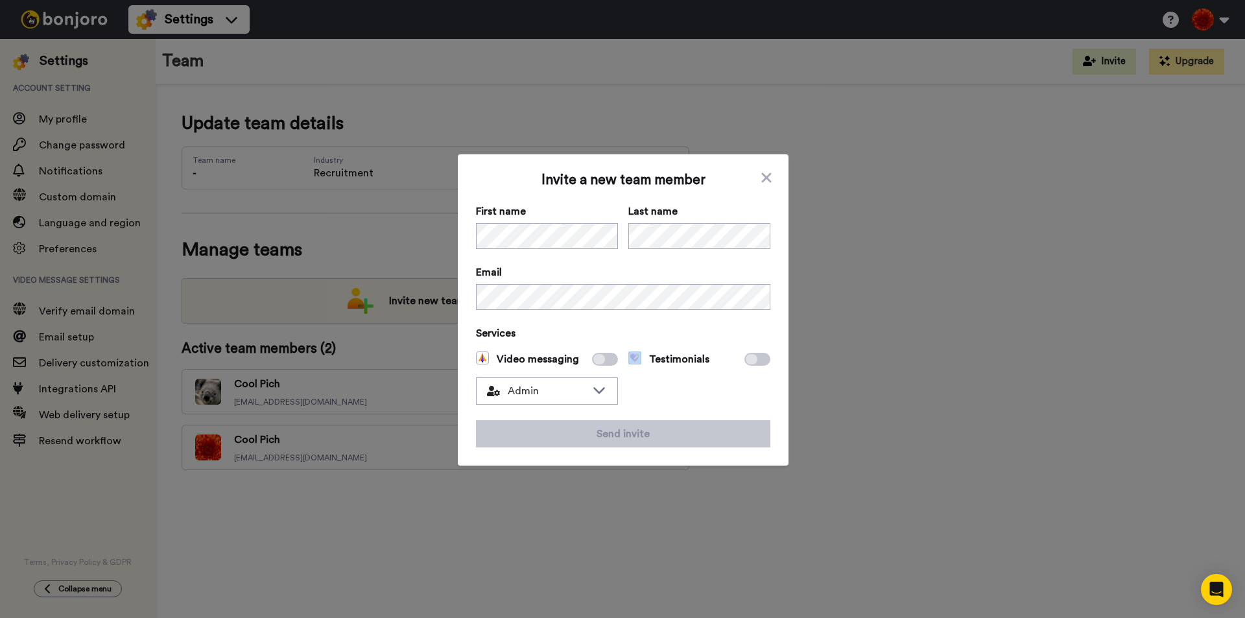
click at [601, 356] on span at bounding box center [605, 359] width 26 height 13
click at [717, 330] on div "Invite a new team member First name Last name Email Services Video messaging Ad…" at bounding box center [623, 309] width 294 height 275
click at [717, 330] on span "Services" at bounding box center [623, 333] width 294 height 16
click at [747, 357] on icon at bounding box center [752, 359] width 12 height 10
click at [751, 360] on icon at bounding box center [752, 359] width 12 height 10
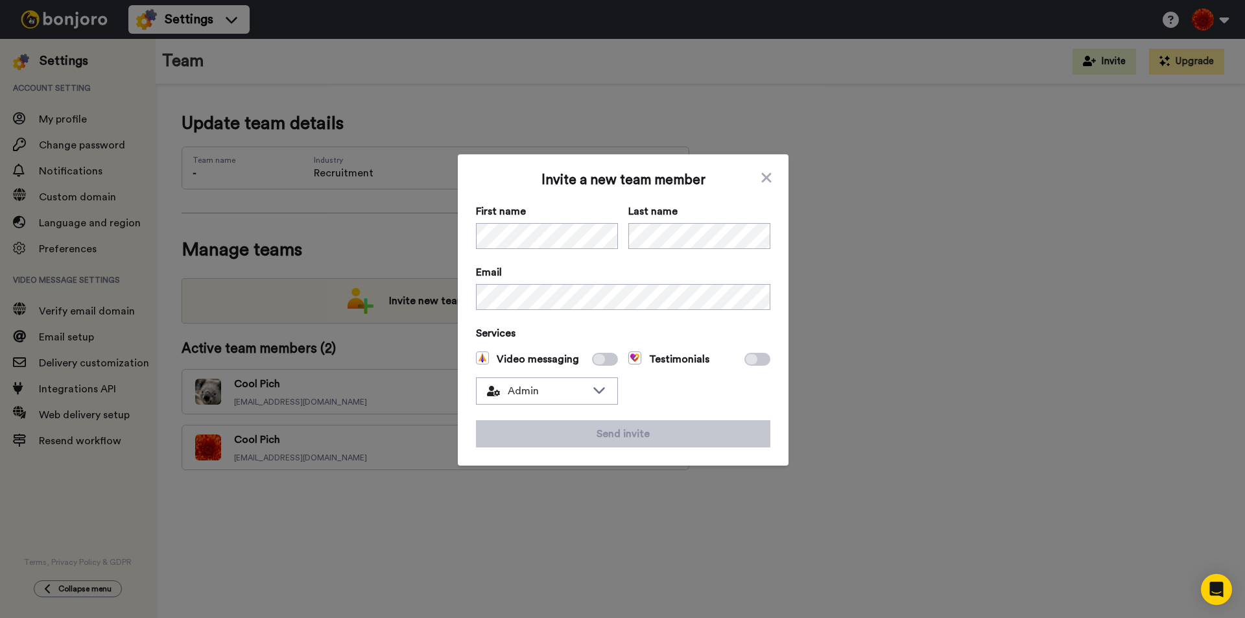
click at [751, 360] on icon at bounding box center [752, 359] width 12 height 10
click at [750, 360] on icon at bounding box center [752, 359] width 12 height 10
click at [748, 361] on icon at bounding box center [752, 359] width 12 height 10
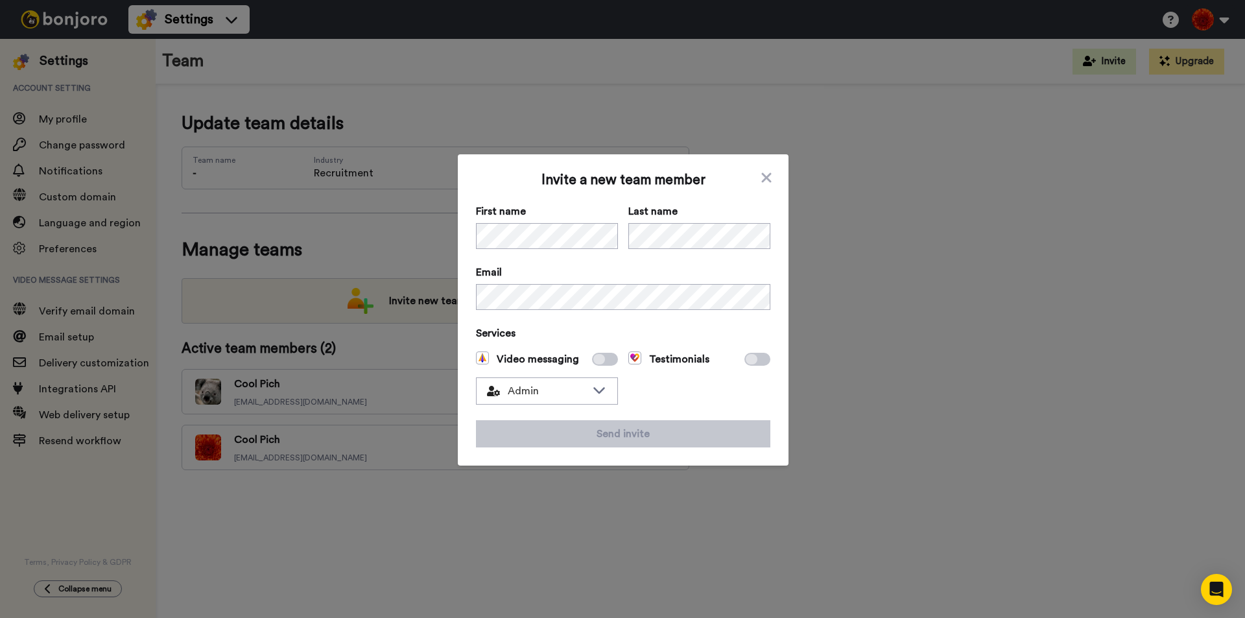
drag, startPoint x: 590, startPoint y: 348, endPoint x: 589, endPoint y: 359, distance: 10.4
click at [590, 350] on div "Services Video messaging Admin Admin Filmer Testimonials" at bounding box center [623, 364] width 294 height 79
click at [593, 359] on icon at bounding box center [599, 359] width 12 height 10
click at [577, 389] on span "Admin" at bounding box center [536, 391] width 99 height 16
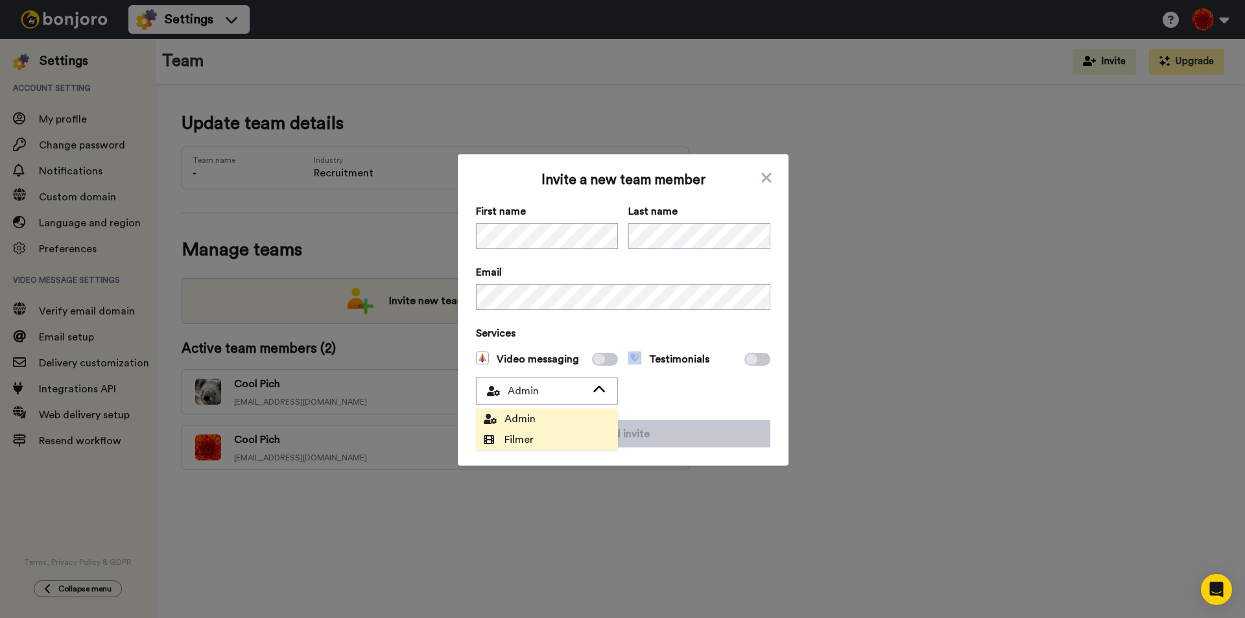
click at [558, 442] on li "Filmer" at bounding box center [547, 439] width 142 height 21
click at [746, 359] on icon at bounding box center [752, 359] width 12 height 10
drag, startPoint x: 744, startPoint y: 359, endPoint x: 593, endPoint y: 354, distance: 151.1
click at [733, 359] on div "Testimonials" at bounding box center [699, 359] width 142 height 16
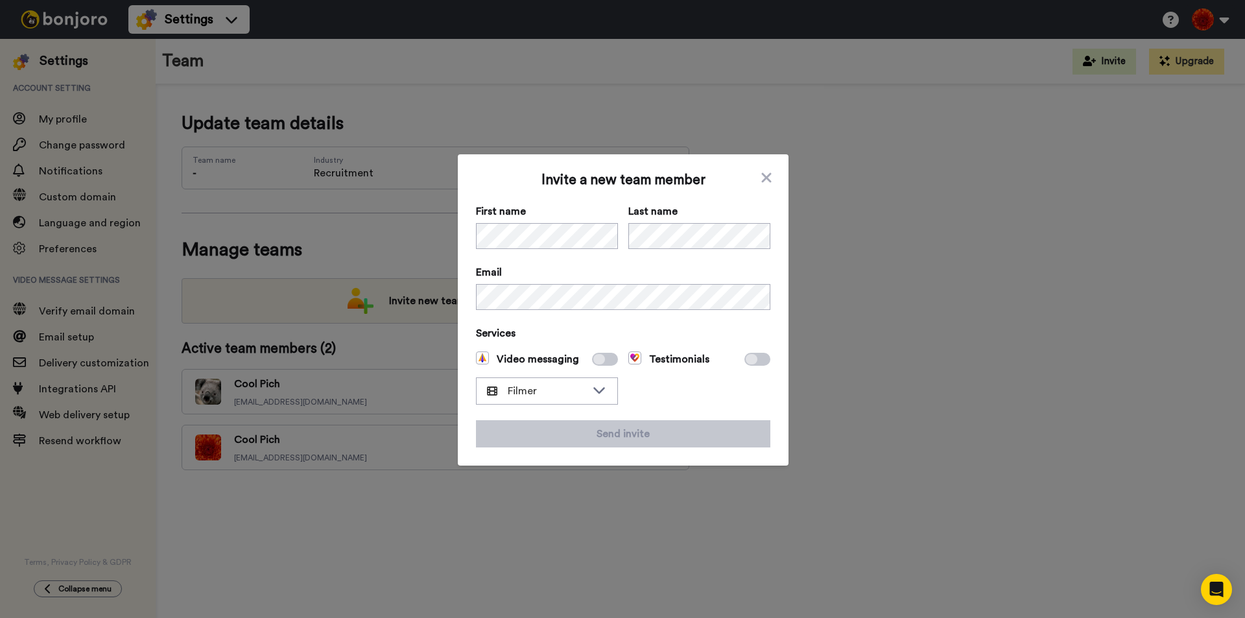
click at [585, 355] on div "Video messaging" at bounding box center [547, 359] width 142 height 16
click at [592, 357] on span at bounding box center [605, 359] width 26 height 13
click at [593, 357] on icon at bounding box center [599, 359] width 12 height 10
click at [593, 358] on icon at bounding box center [599, 359] width 12 height 10
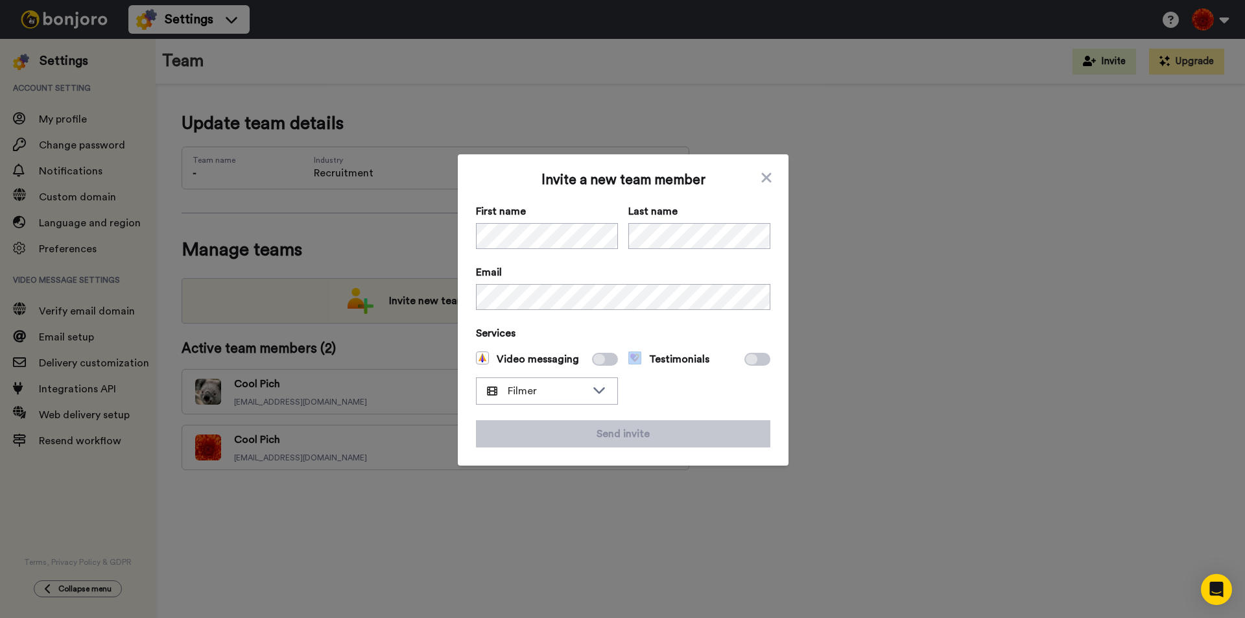
click at [601, 366] on div "Video messaging" at bounding box center [547, 359] width 142 height 16
click at [599, 361] on icon at bounding box center [599, 359] width 12 height 10
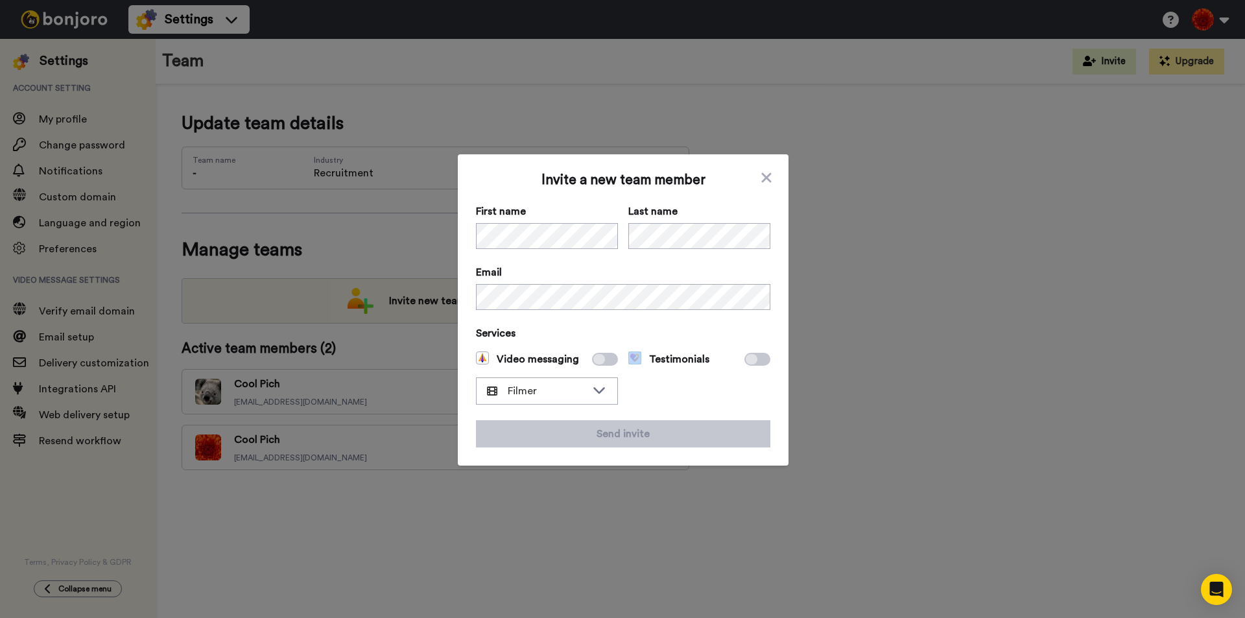
click at [599, 361] on icon at bounding box center [599, 359] width 12 height 10
click at [766, 180] on icon at bounding box center [766, 178] width 13 height 16
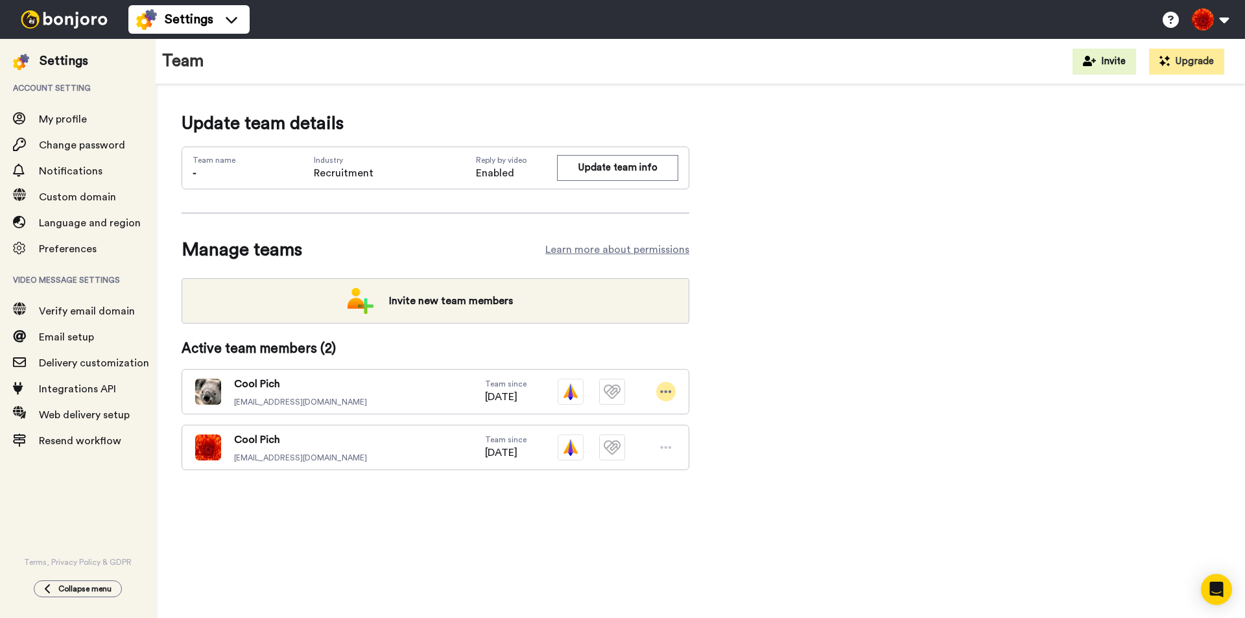
click at [668, 392] on icon at bounding box center [666, 391] width 12 height 13
click at [605, 436] on li "Delete user" at bounding box center [610, 435] width 131 height 21
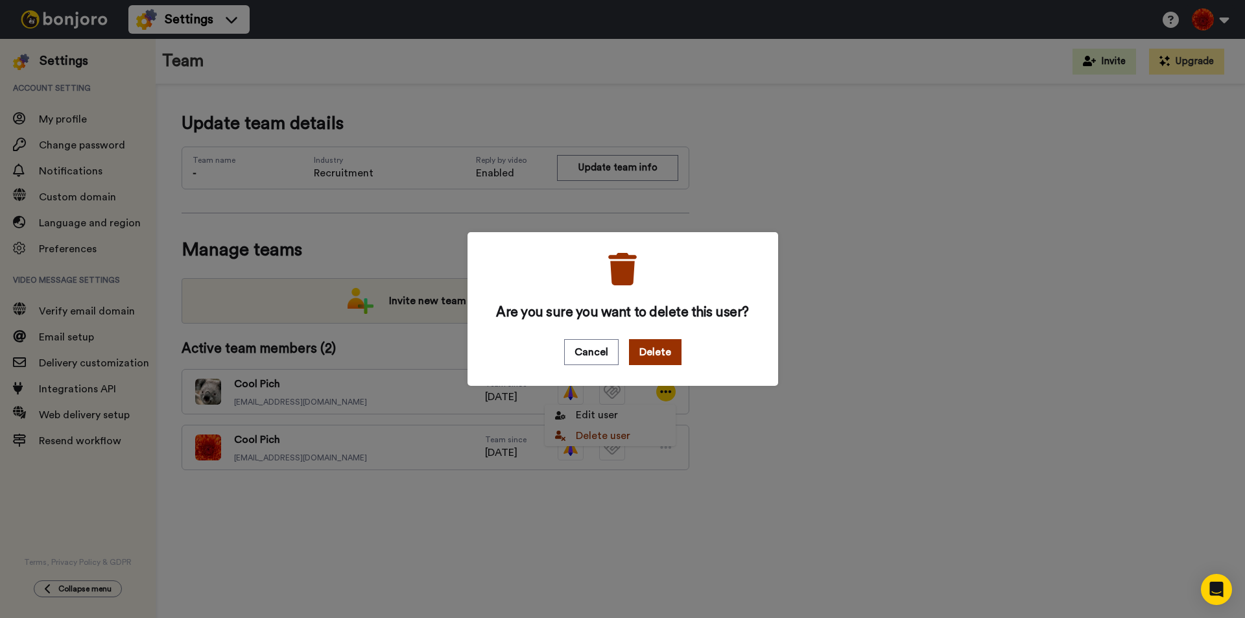
click at [661, 346] on button "Delete" at bounding box center [655, 352] width 53 height 26
click at [590, 347] on button "Cancel" at bounding box center [591, 352] width 54 height 26
